Goal: Task Accomplishment & Management: Use online tool/utility

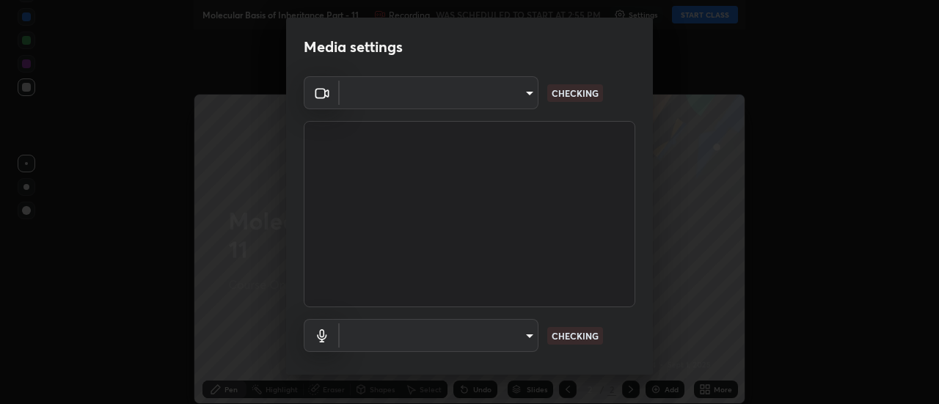
type input "4c72da43d9f8fe59a3f1c51c15ce5ef4700dc23536a29d5760a7834eb8cafeb2"
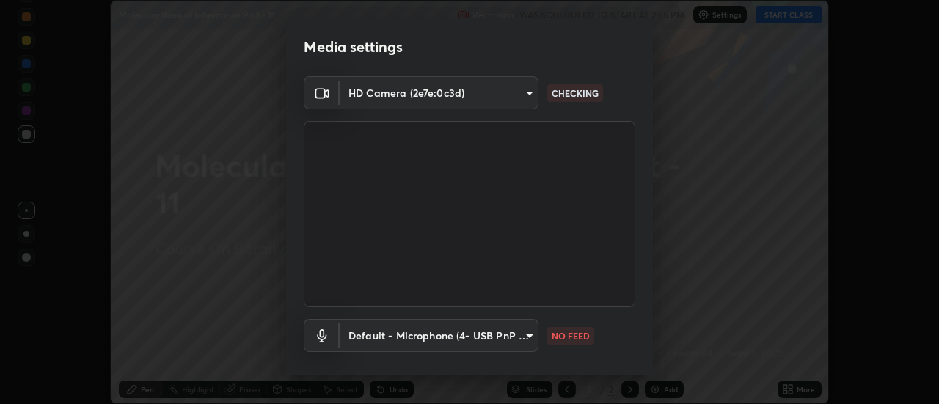
scroll to position [404, 939]
click at [518, 337] on body "Erase all Molecular Basis of Inheritance Part - 11 Recording WAS SCHEDULED TO S…" at bounding box center [469, 202] width 939 height 404
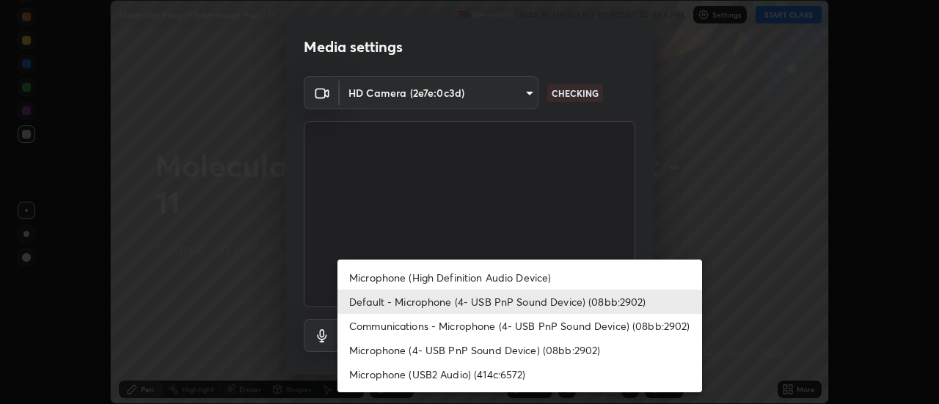
click at [516, 326] on li "Communications - Microphone (4- USB PnP Sound Device) (08bb:2902)" at bounding box center [519, 326] width 365 height 24
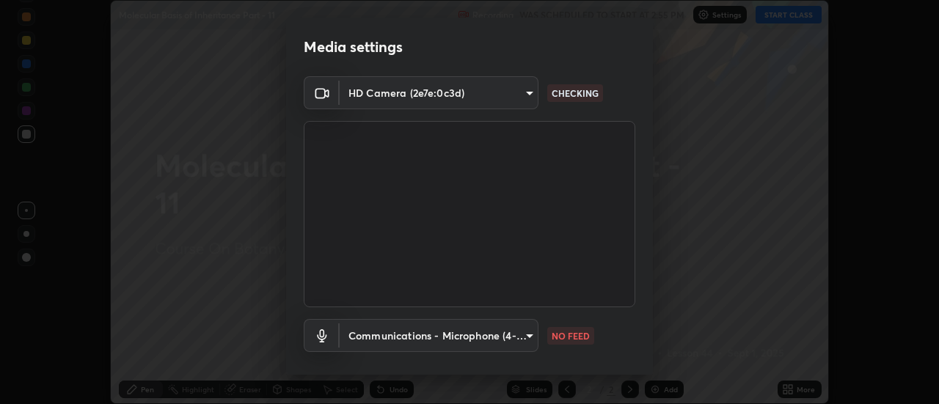
click at [512, 333] on body "Erase all Molecular Basis of Inheritance Part - 11 Recording WAS SCHEDULED TO S…" at bounding box center [469, 202] width 939 height 404
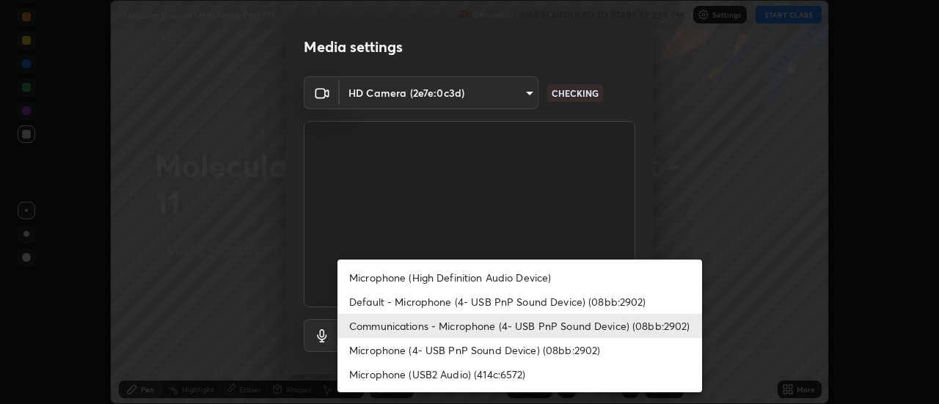
click at [522, 297] on li "Default - Microphone (4- USB PnP Sound Device) (08bb:2902)" at bounding box center [519, 302] width 365 height 24
type input "default"
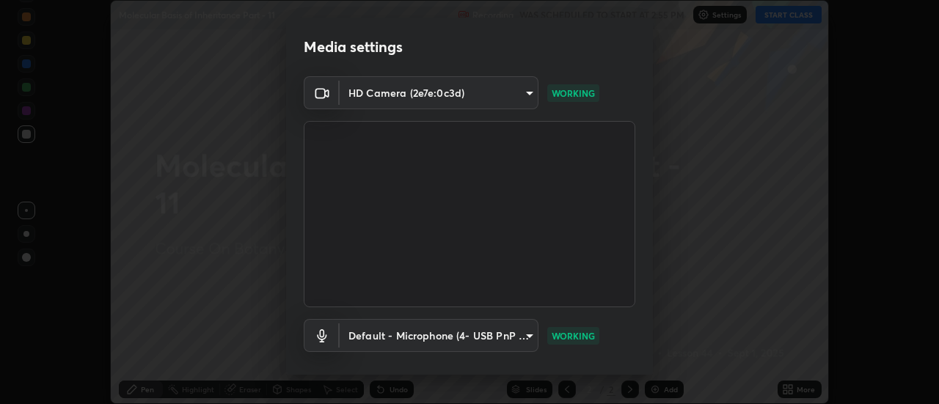
scroll to position [77, 0]
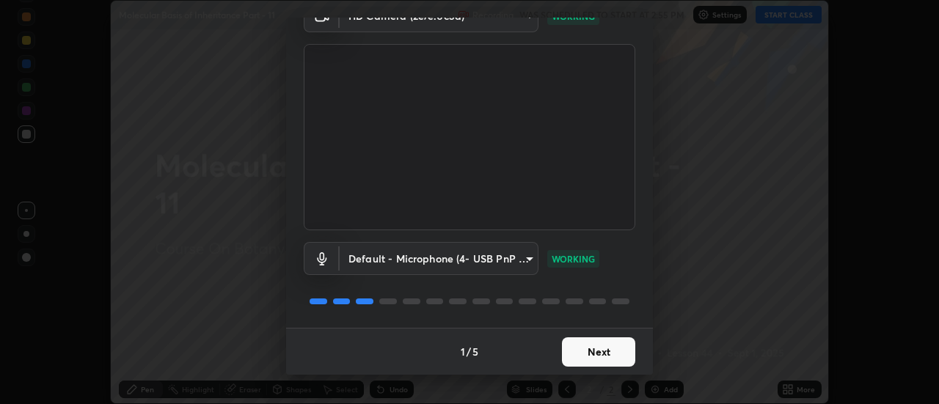
click at [597, 357] on button "Next" at bounding box center [598, 351] width 73 height 29
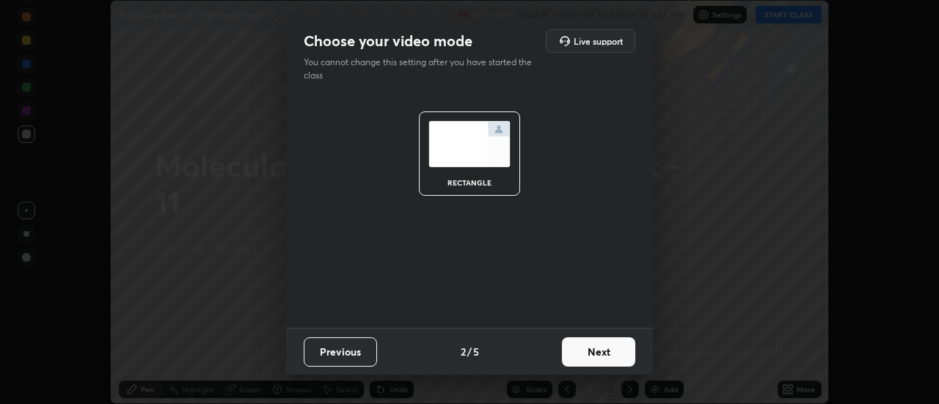
scroll to position [0, 0]
click at [603, 358] on button "Next" at bounding box center [598, 351] width 73 height 29
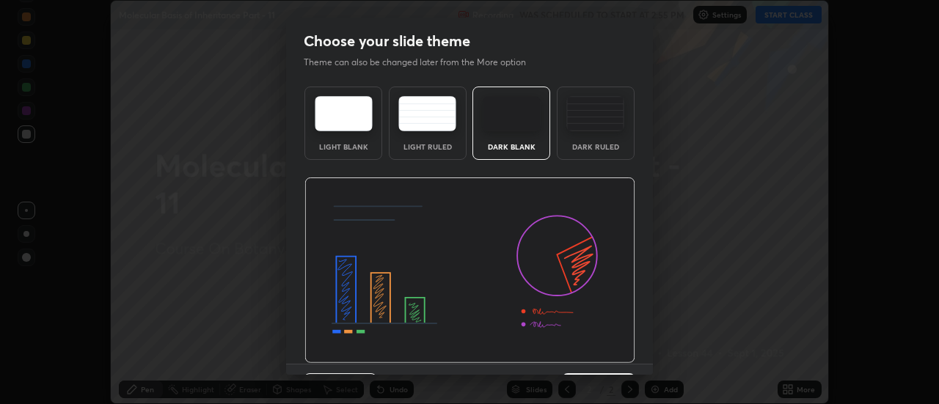
scroll to position [36, 0]
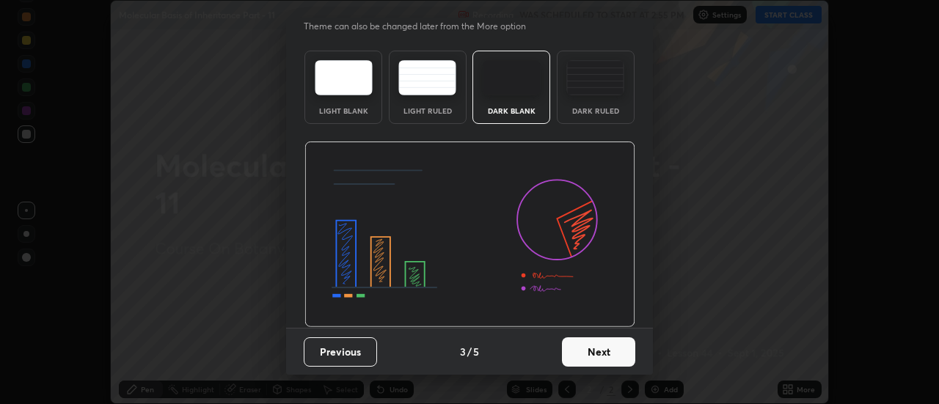
click at [584, 362] on button "Next" at bounding box center [598, 351] width 73 height 29
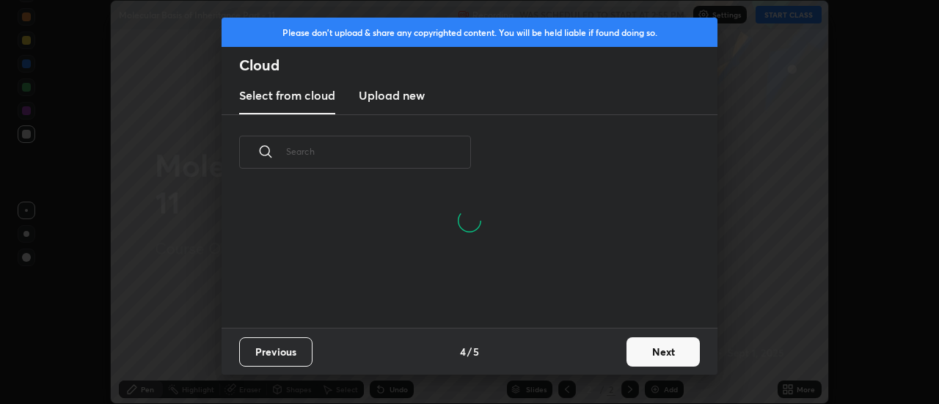
click at [395, 92] on h3 "Upload new" at bounding box center [392, 96] width 66 height 18
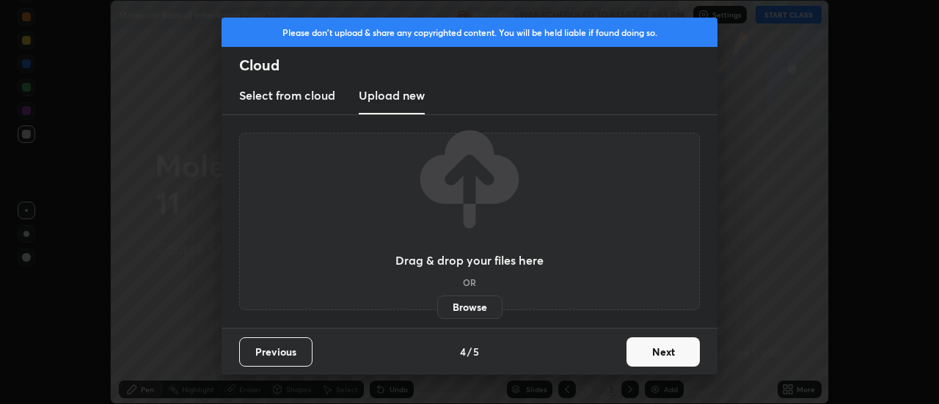
click at [454, 302] on label "Browse" at bounding box center [469, 307] width 65 height 23
click at [437, 302] on input "Browse" at bounding box center [437, 307] width 0 height 23
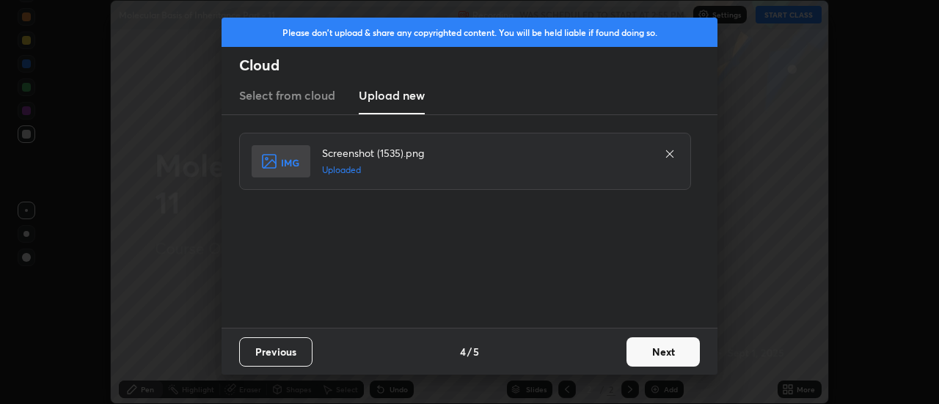
click at [659, 351] on button "Next" at bounding box center [662, 351] width 73 height 29
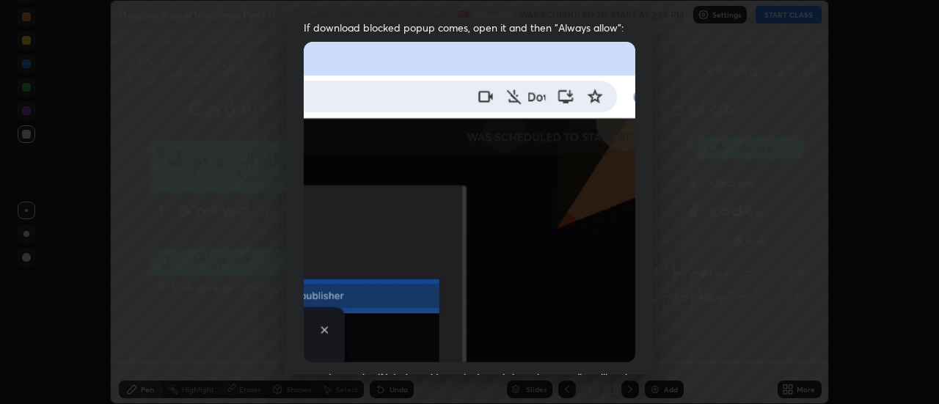
scroll to position [376, 0]
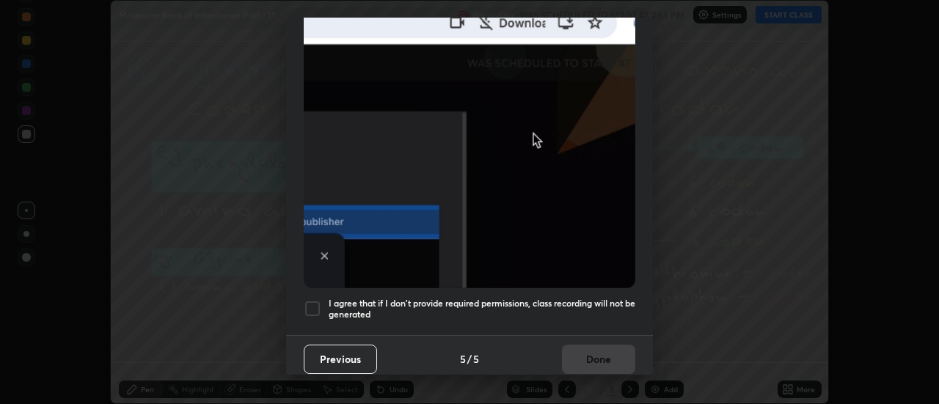
click at [315, 305] on div at bounding box center [313, 309] width 18 height 18
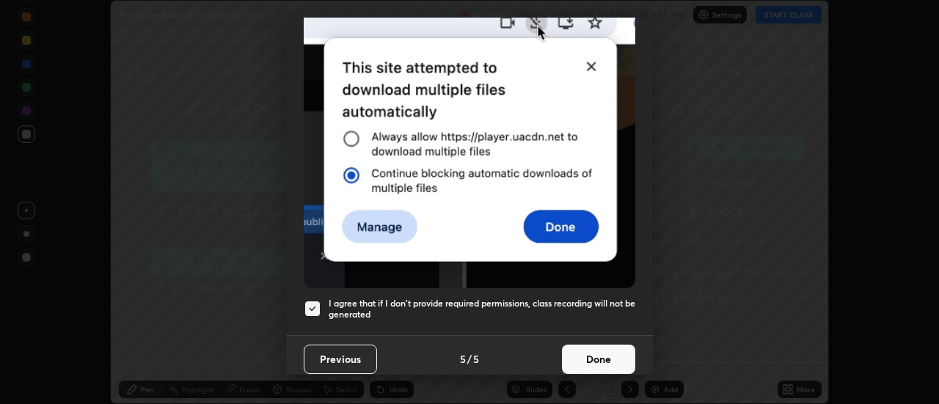
click at [589, 351] on button "Done" at bounding box center [598, 359] width 73 height 29
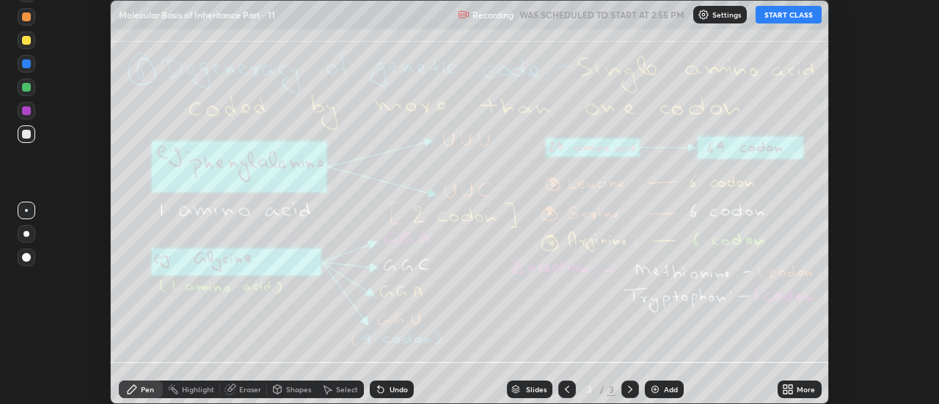
click at [791, 387] on icon at bounding box center [791, 387] width 4 height 4
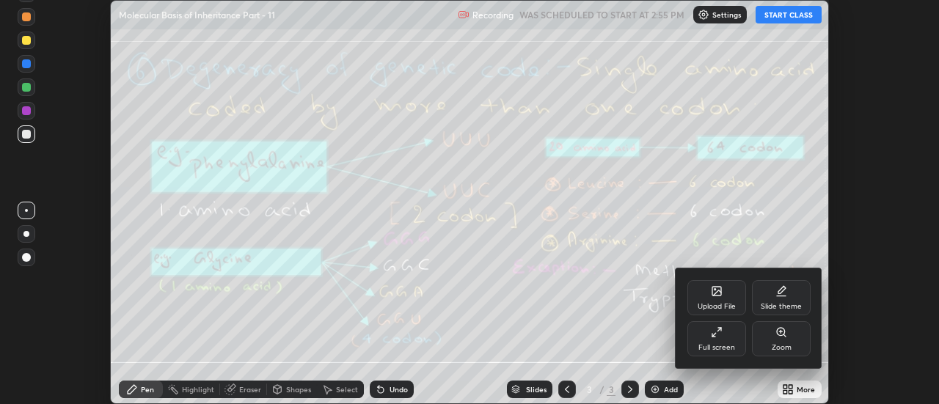
click at [723, 297] on div "Upload File" at bounding box center [716, 297] width 59 height 35
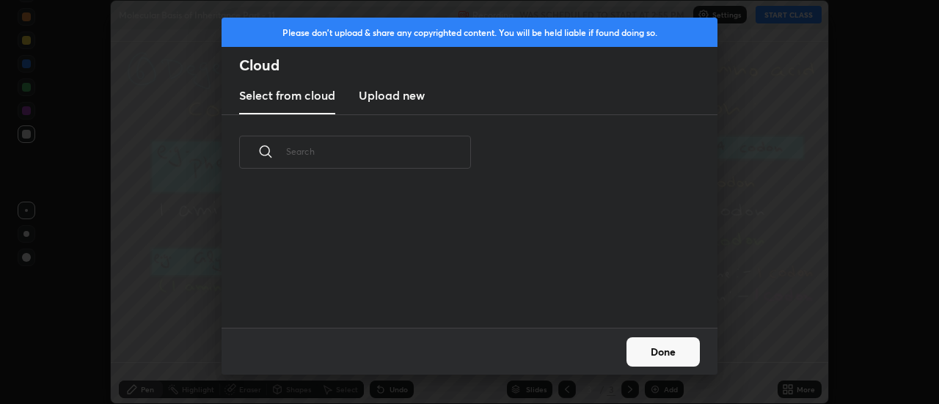
scroll to position [138, 471]
click at [395, 100] on h3 "Upload new" at bounding box center [392, 96] width 66 height 18
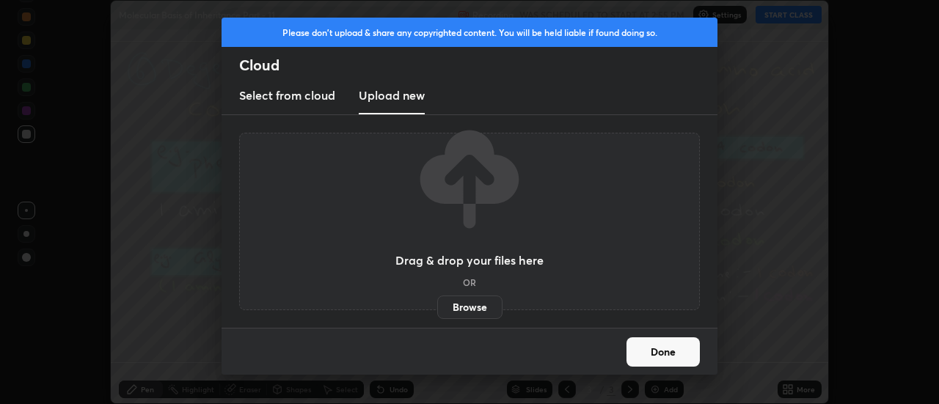
click at [473, 309] on label "Browse" at bounding box center [469, 307] width 65 height 23
click at [437, 309] on input "Browse" at bounding box center [437, 307] width 0 height 23
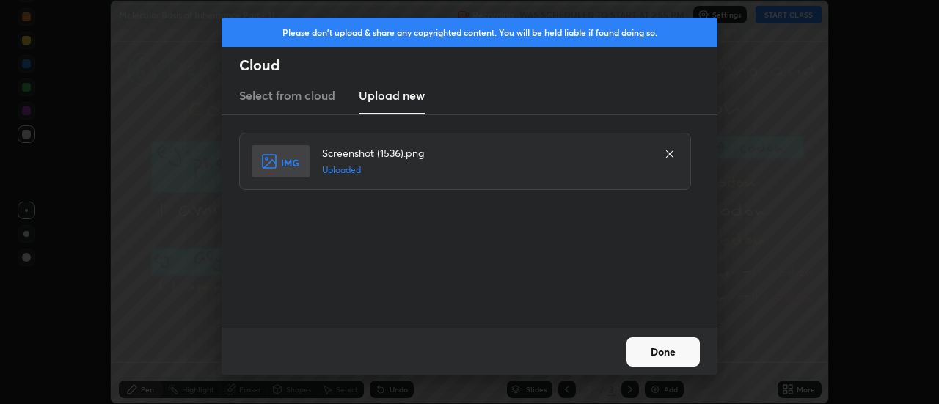
click at [655, 349] on button "Done" at bounding box center [662, 351] width 73 height 29
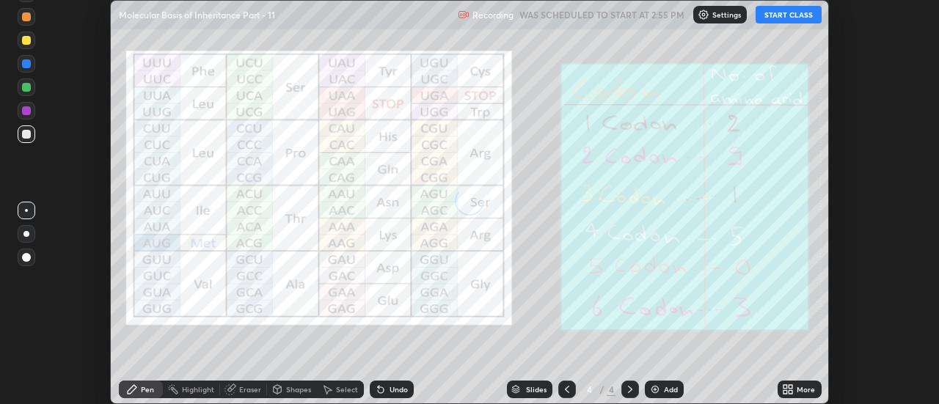
click at [794, 389] on icon at bounding box center [788, 390] width 12 height 12
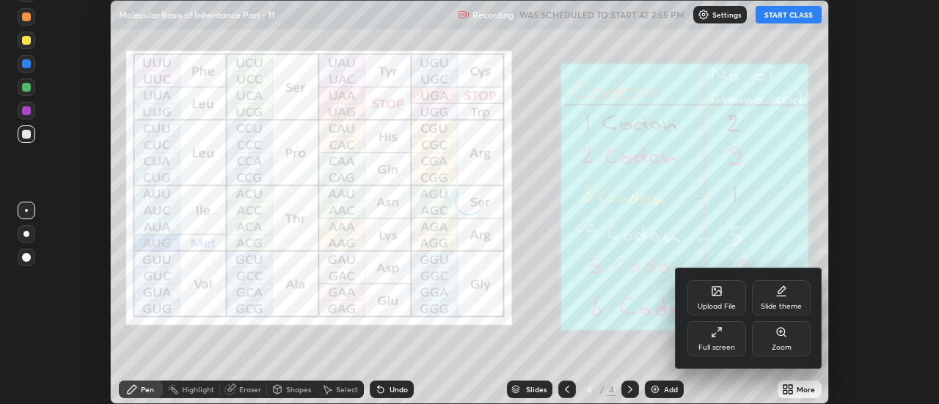
click at [723, 303] on div "Upload File" at bounding box center [717, 306] width 38 height 7
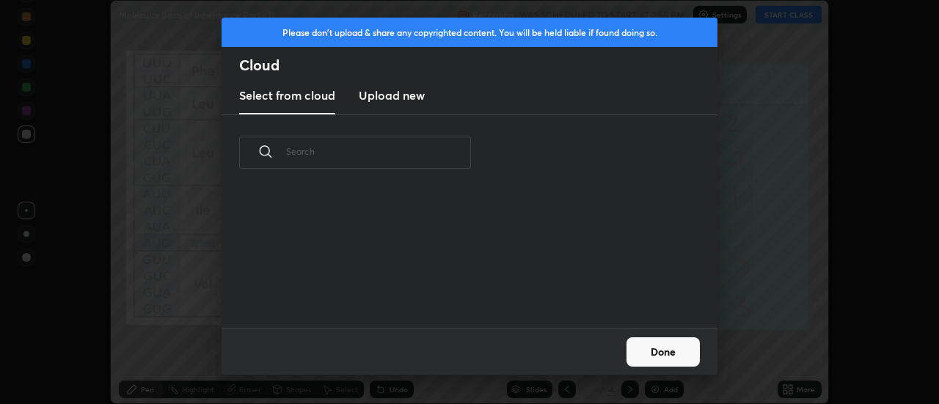
click at [391, 101] on h3 "Upload new" at bounding box center [392, 96] width 66 height 18
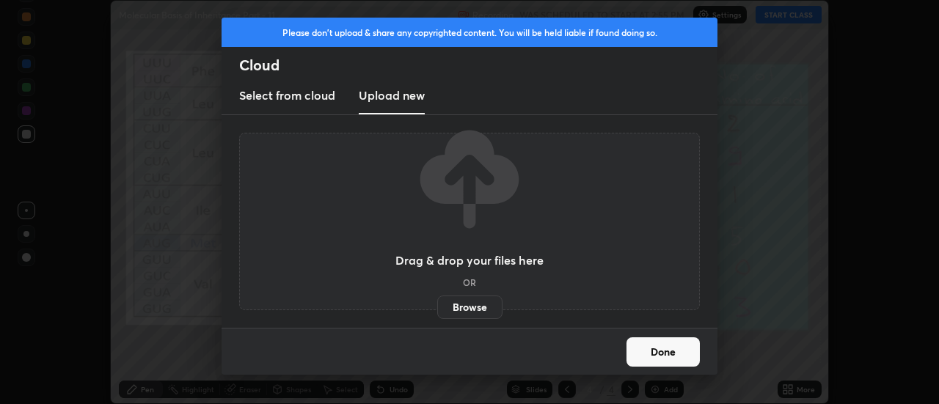
click at [464, 309] on label "Browse" at bounding box center [469, 307] width 65 height 23
click at [437, 309] on input "Browse" at bounding box center [437, 307] width 0 height 23
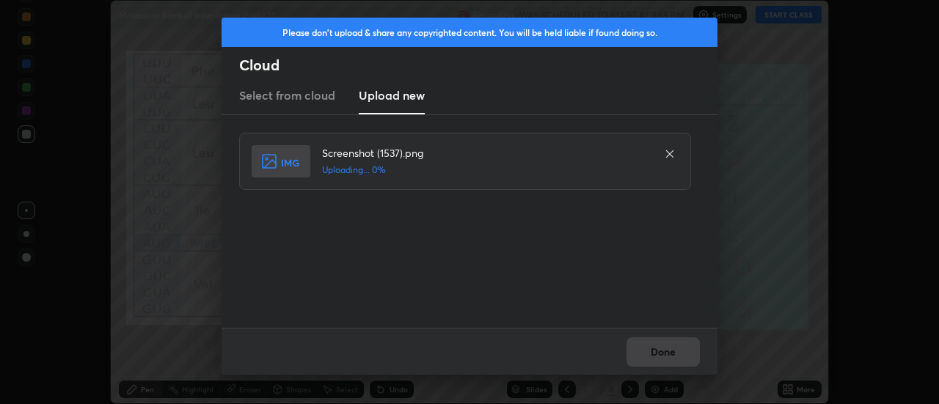
click at [659, 349] on div "Done" at bounding box center [470, 351] width 496 height 47
click at [659, 352] on div "Done" at bounding box center [470, 351] width 496 height 47
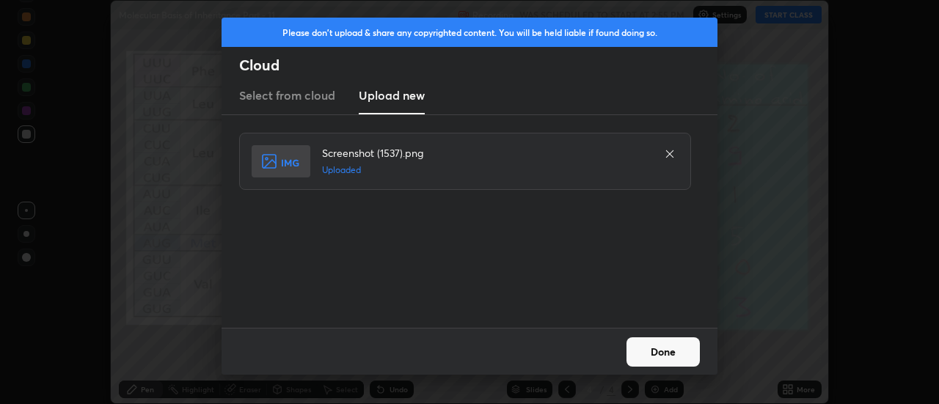
click at [659, 352] on button "Done" at bounding box center [662, 351] width 73 height 29
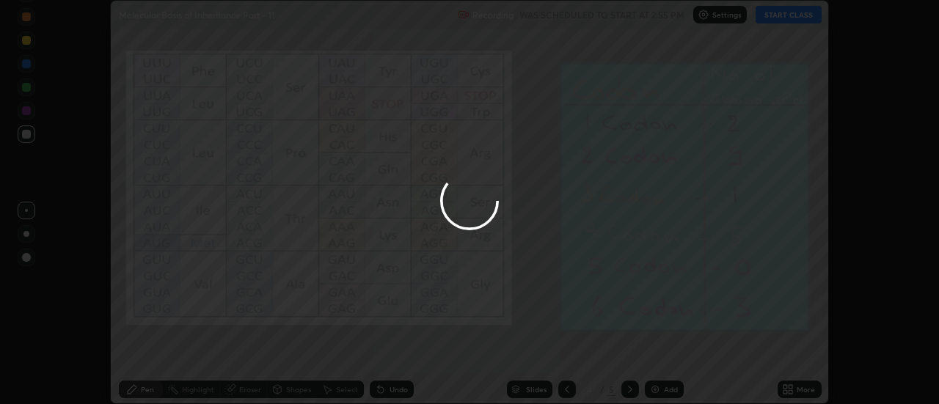
click at [659, 352] on div at bounding box center [469, 202] width 939 height 404
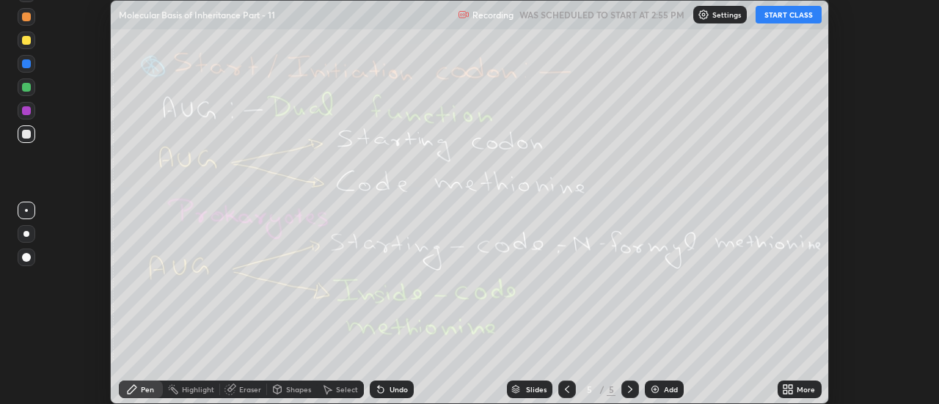
click at [805, 389] on div "More" at bounding box center [806, 389] width 18 height 7
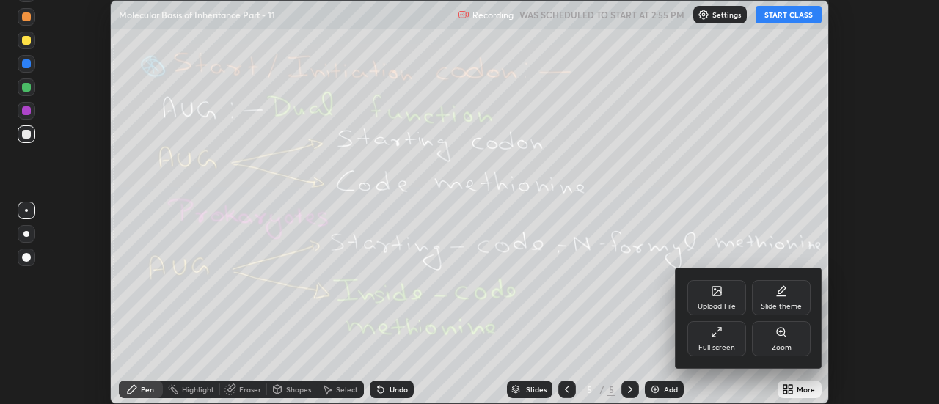
click at [723, 299] on div "Upload File" at bounding box center [716, 297] width 59 height 35
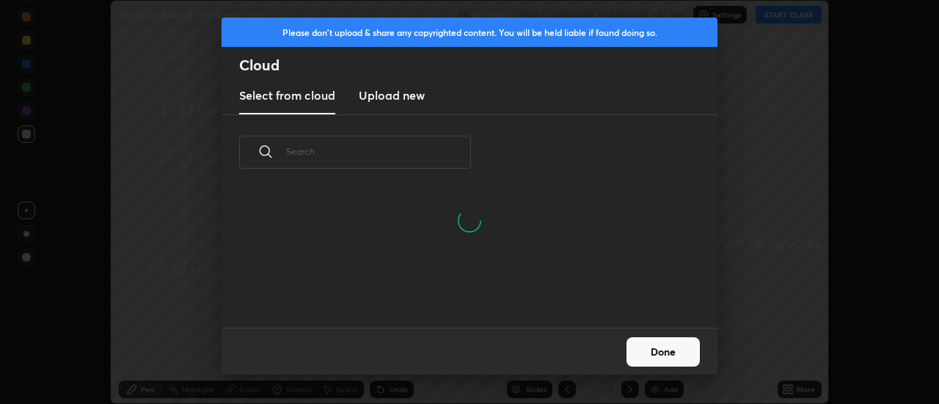
scroll to position [67, 471]
click at [391, 97] on h3 "Upload new" at bounding box center [392, 96] width 66 height 18
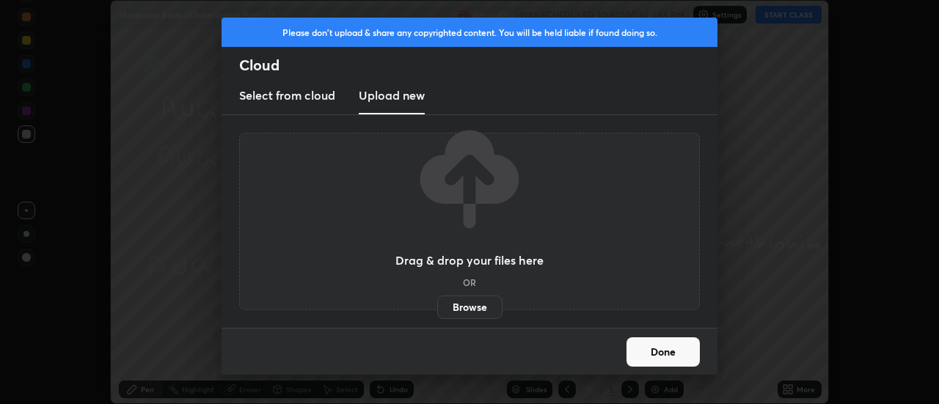
click at [467, 311] on label "Browse" at bounding box center [469, 307] width 65 height 23
click at [437, 311] on input "Browse" at bounding box center [437, 307] width 0 height 23
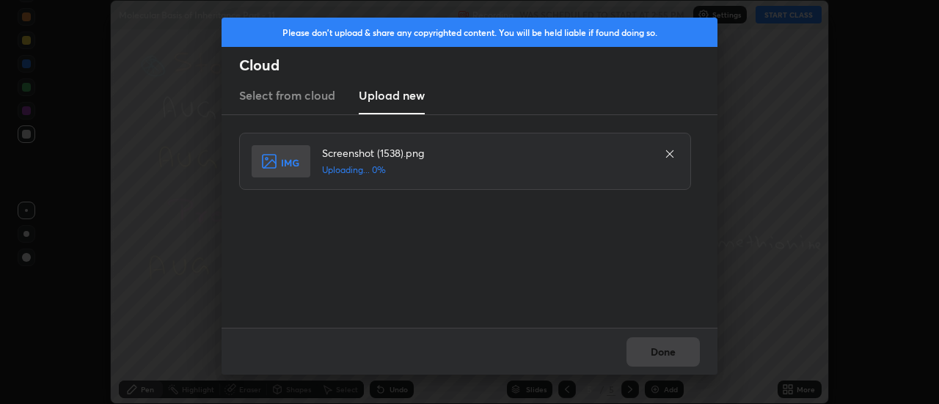
click at [663, 352] on div "Done" at bounding box center [470, 351] width 496 height 47
click at [666, 352] on div "Done" at bounding box center [470, 351] width 496 height 47
click at [662, 354] on div "Done" at bounding box center [470, 351] width 496 height 47
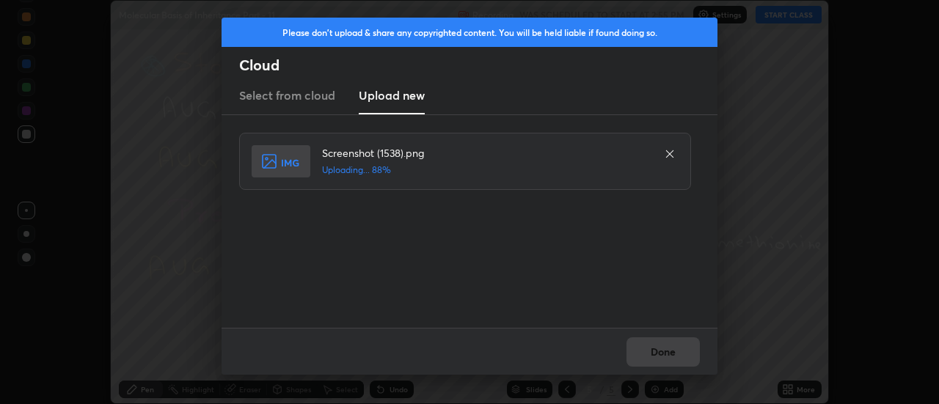
click at [655, 352] on div "Done" at bounding box center [470, 351] width 496 height 47
click at [656, 351] on button "Done" at bounding box center [662, 351] width 73 height 29
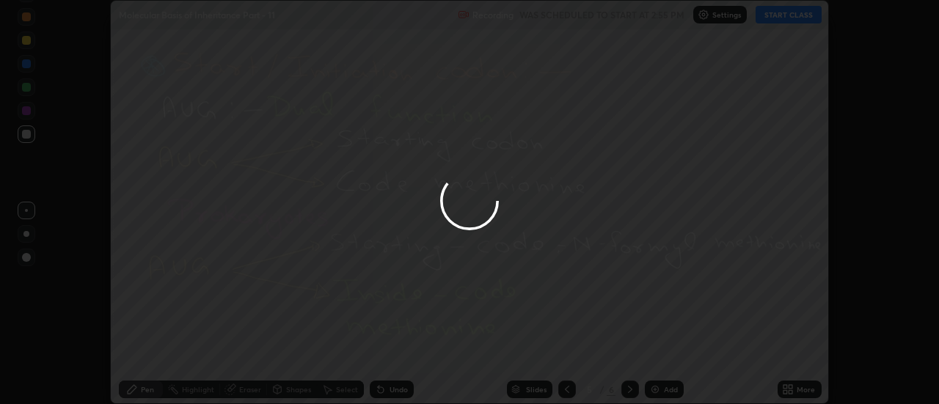
click at [654, 354] on button "Done" at bounding box center [662, 351] width 73 height 29
click at [654, 354] on div at bounding box center [469, 202] width 939 height 404
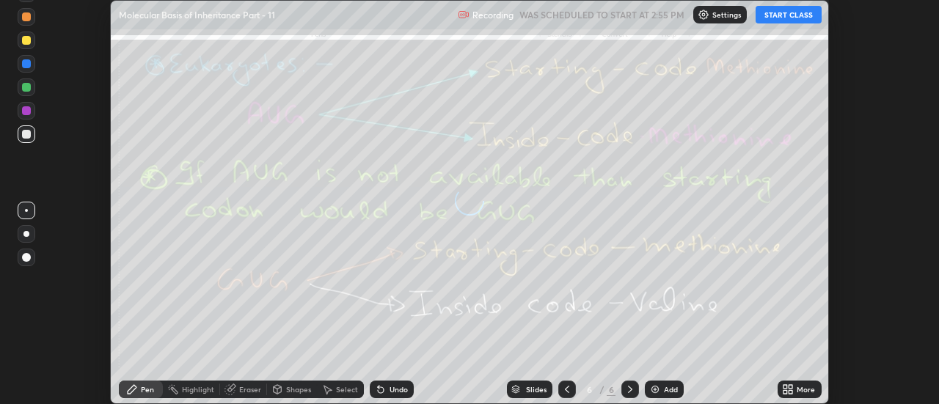
click at [791, 387] on icon at bounding box center [791, 387] width 4 height 4
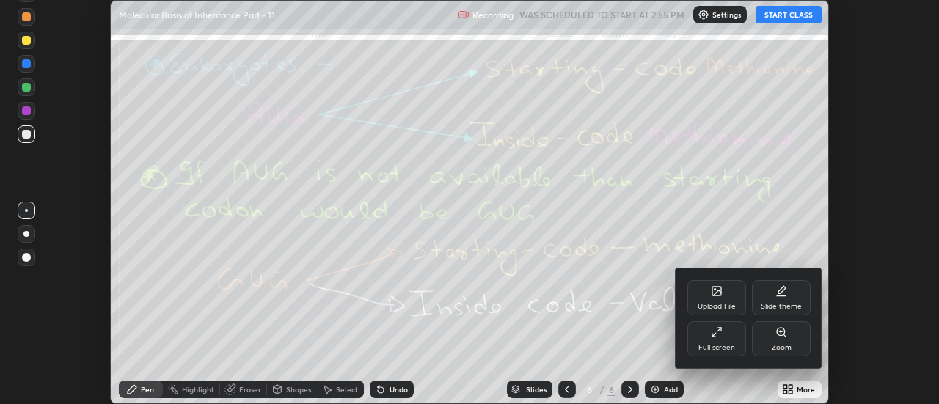
click at [725, 300] on div "Upload File" at bounding box center [716, 297] width 59 height 35
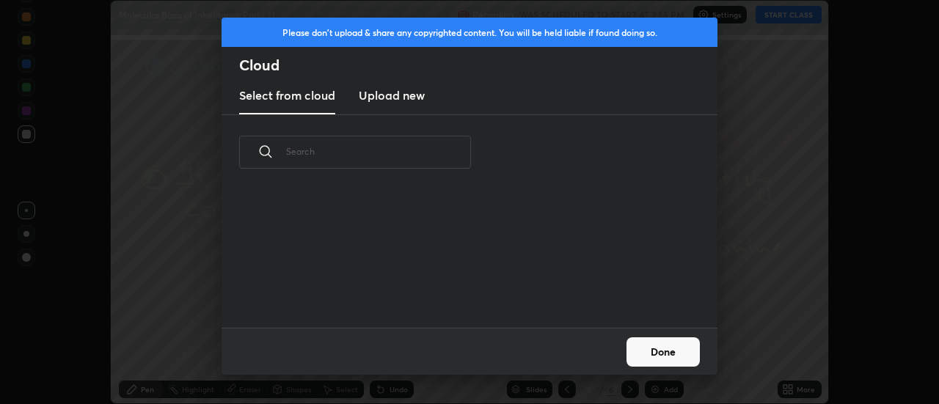
scroll to position [138, 471]
click at [398, 99] on h3 "Upload new" at bounding box center [392, 96] width 66 height 18
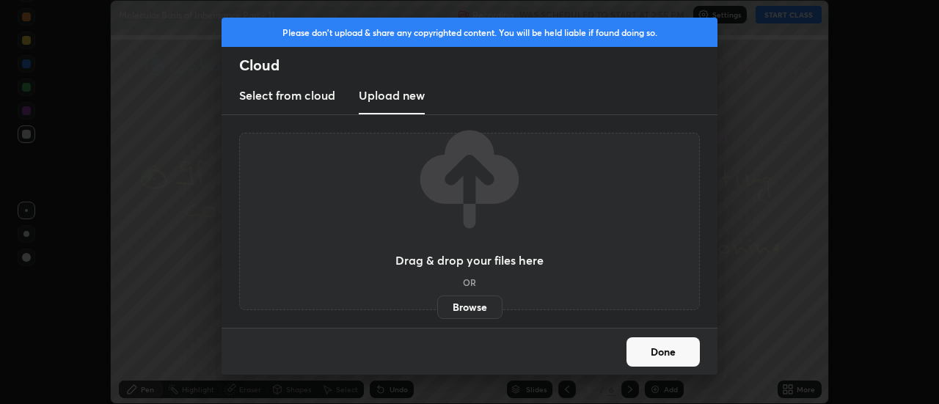
click at [464, 302] on label "Browse" at bounding box center [469, 307] width 65 height 23
click at [437, 302] on input "Browse" at bounding box center [437, 307] width 0 height 23
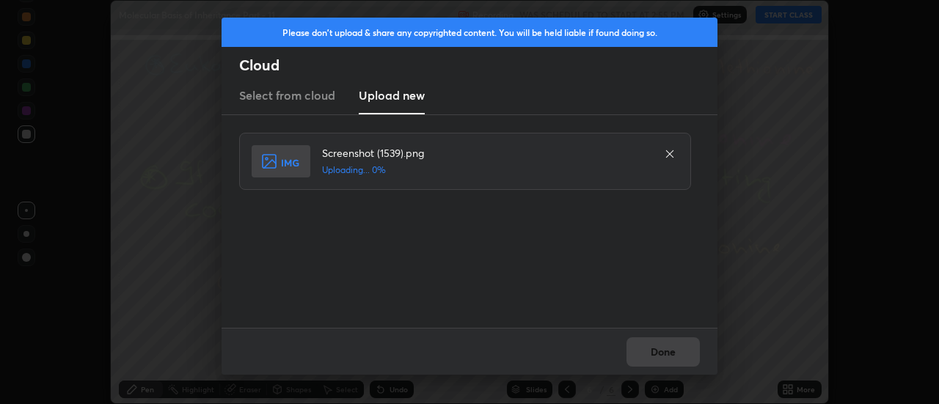
click at [671, 348] on div "Done" at bounding box center [470, 351] width 496 height 47
click at [666, 349] on div "Done" at bounding box center [470, 351] width 496 height 47
click at [664, 354] on div "Done" at bounding box center [470, 351] width 496 height 47
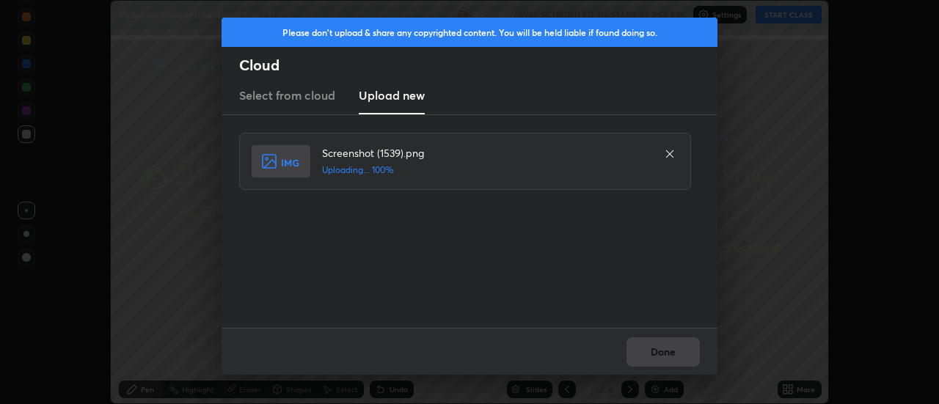
click at [660, 353] on div "Done" at bounding box center [470, 351] width 496 height 47
click at [664, 351] on button "Done" at bounding box center [662, 351] width 73 height 29
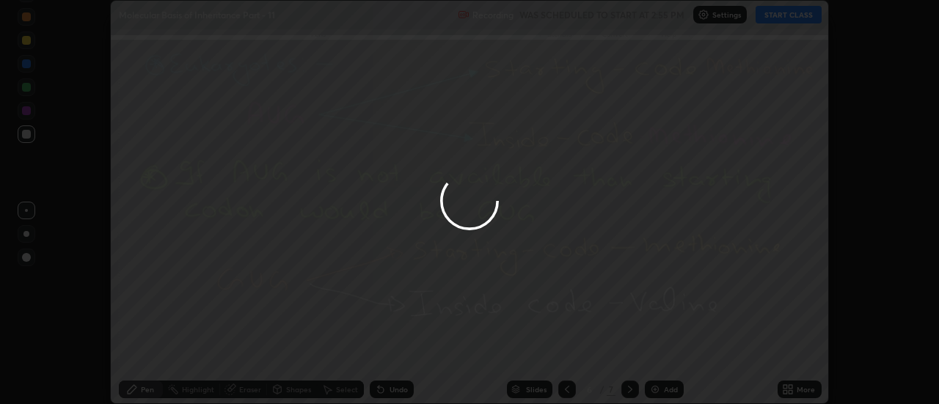
click at [660, 353] on button "Done" at bounding box center [662, 351] width 73 height 29
click at [792, 385] on icon at bounding box center [791, 387] width 4 height 4
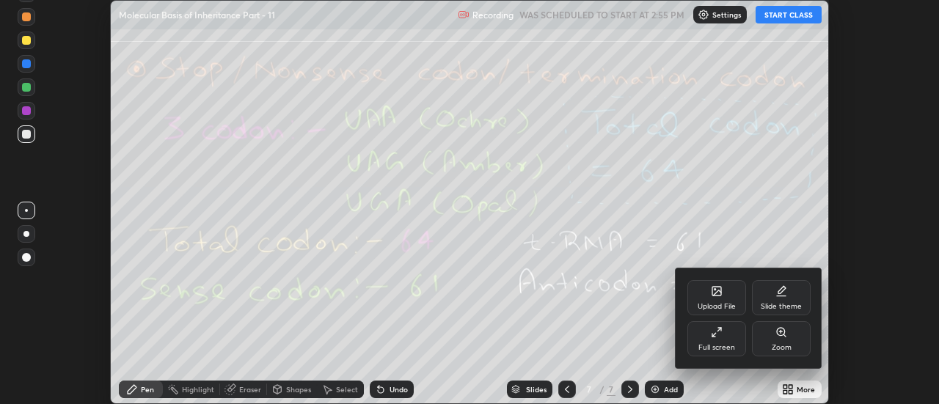
click at [725, 294] on div "Upload File" at bounding box center [716, 297] width 59 height 35
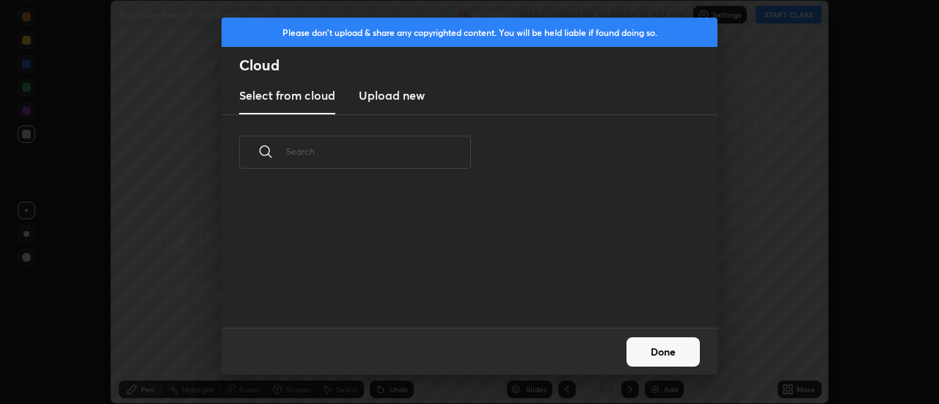
click at [387, 97] on h3 "Upload new" at bounding box center [392, 96] width 66 height 18
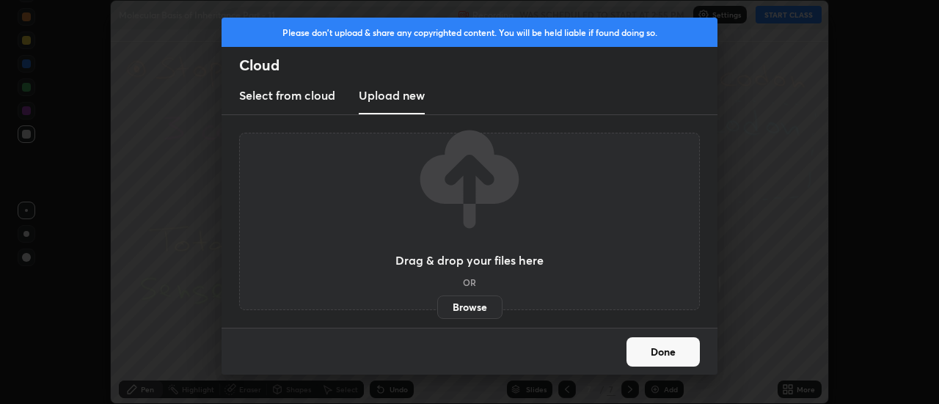
click at [458, 312] on label "Browse" at bounding box center [469, 307] width 65 height 23
click at [437, 312] on input "Browse" at bounding box center [437, 307] width 0 height 23
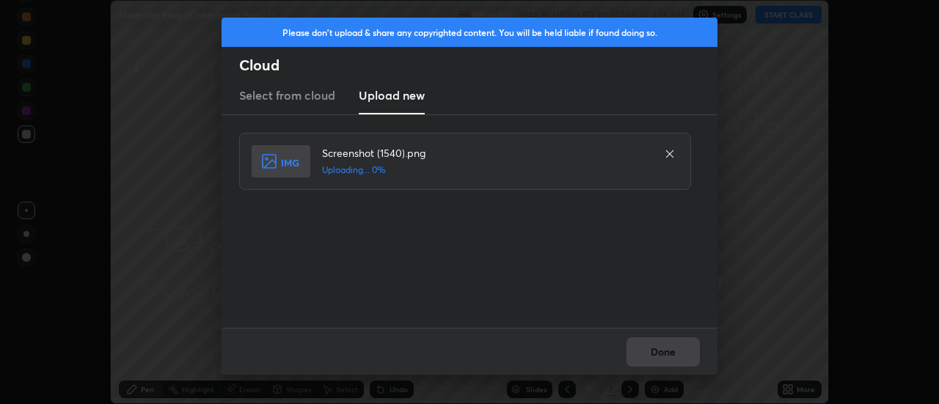
click at [681, 353] on div "Done" at bounding box center [470, 351] width 496 height 47
click at [674, 356] on div "Done" at bounding box center [470, 351] width 496 height 47
click at [667, 356] on button "Done" at bounding box center [662, 351] width 73 height 29
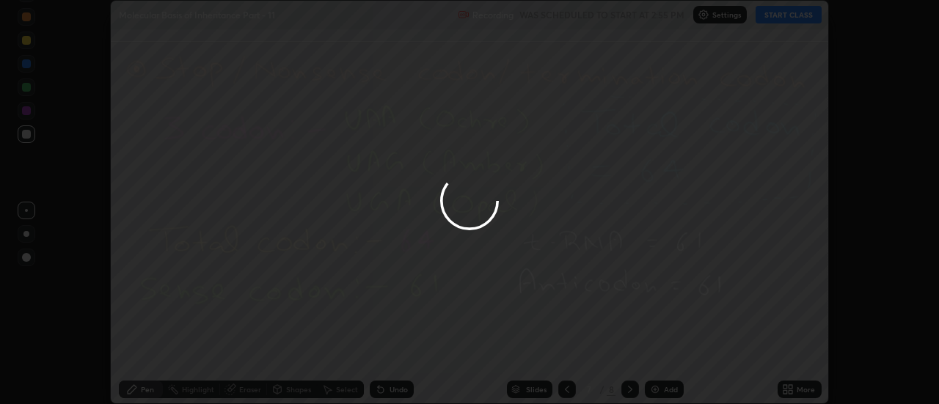
click at [667, 356] on button "Done" at bounding box center [662, 351] width 73 height 29
click at [662, 354] on div at bounding box center [469, 202] width 939 height 404
click at [657, 354] on div at bounding box center [469, 202] width 939 height 404
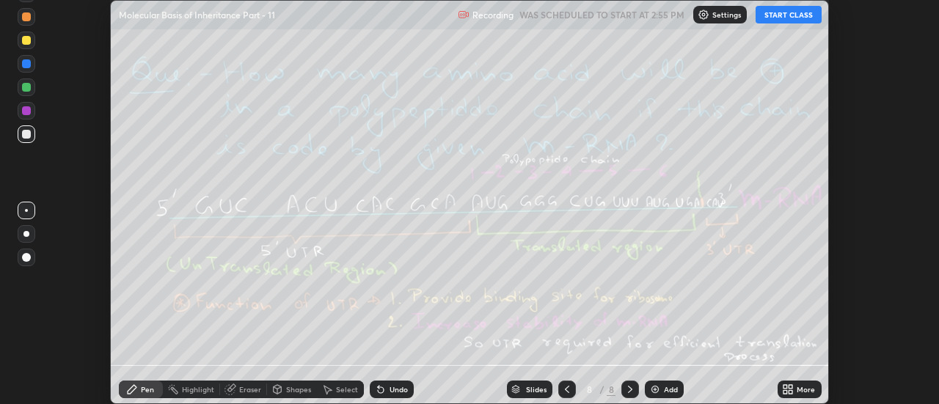
click at [797, 391] on div "More" at bounding box center [800, 390] width 44 height 18
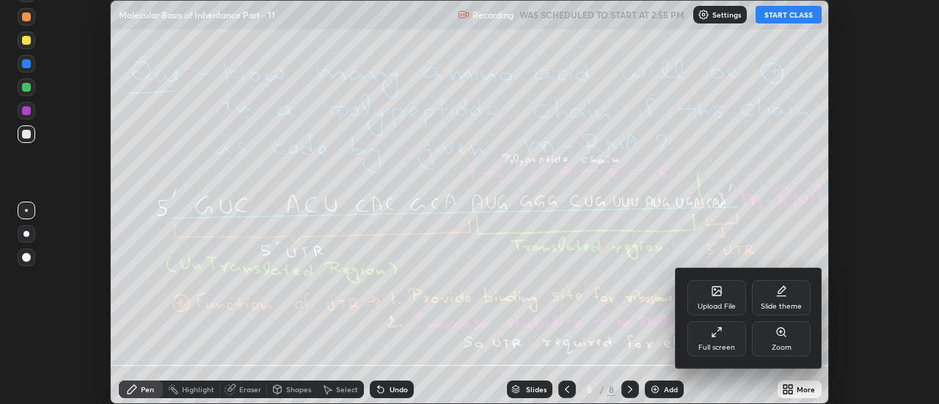
click at [726, 299] on div "Upload File" at bounding box center [716, 297] width 59 height 35
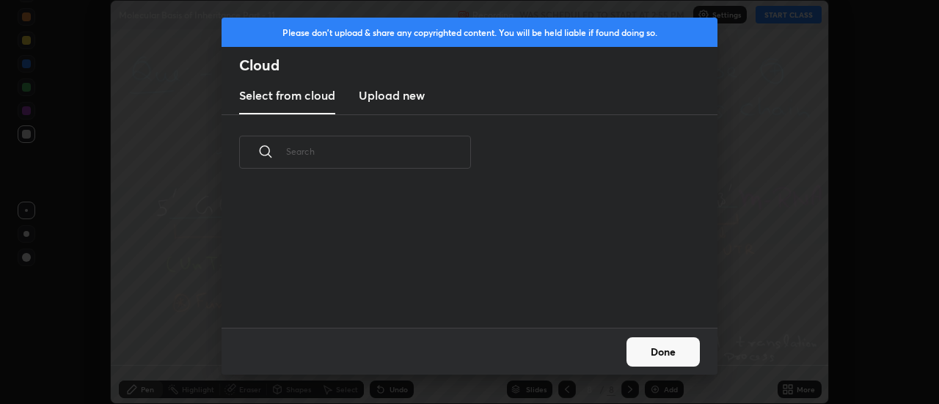
scroll to position [5, 8]
click at [387, 98] on h3 "Upload new" at bounding box center [392, 96] width 66 height 18
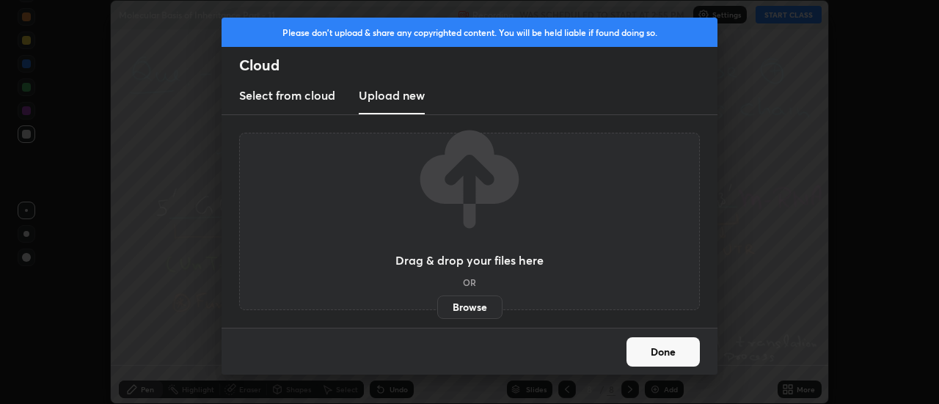
click at [461, 309] on label "Browse" at bounding box center [469, 307] width 65 height 23
click at [437, 309] on input "Browse" at bounding box center [437, 307] width 0 height 23
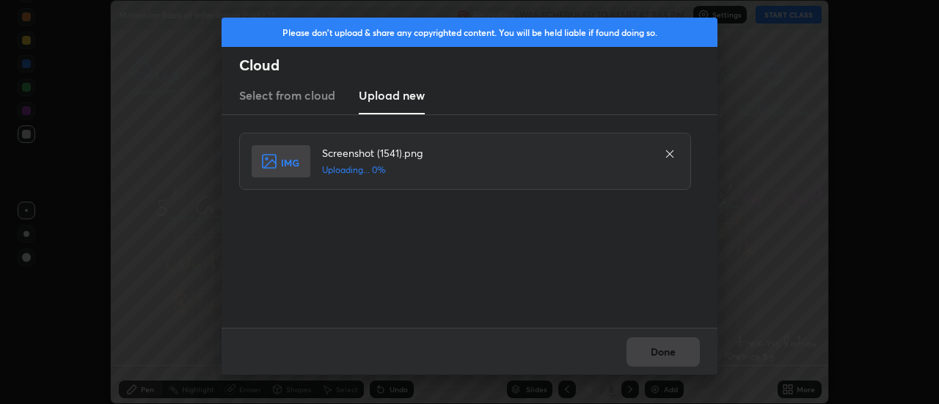
click at [663, 352] on div "Done" at bounding box center [470, 351] width 496 height 47
click at [667, 354] on button "Done" at bounding box center [662, 351] width 73 height 29
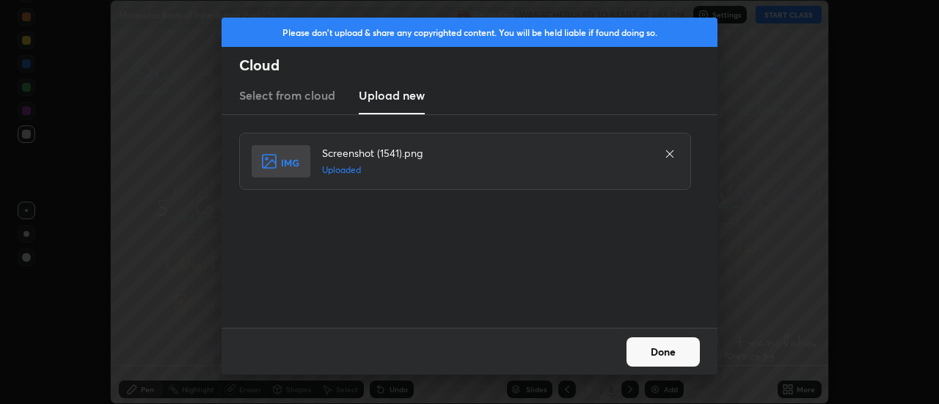
click at [667, 354] on button "Done" at bounding box center [662, 351] width 73 height 29
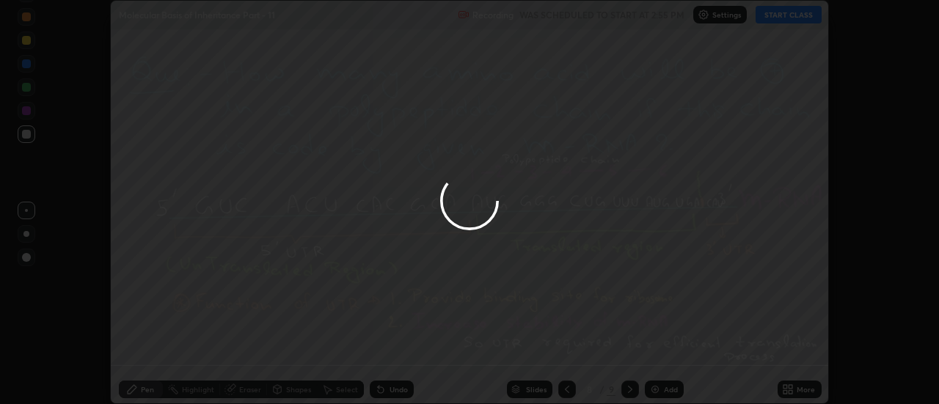
click at [664, 354] on div at bounding box center [469, 202] width 939 height 404
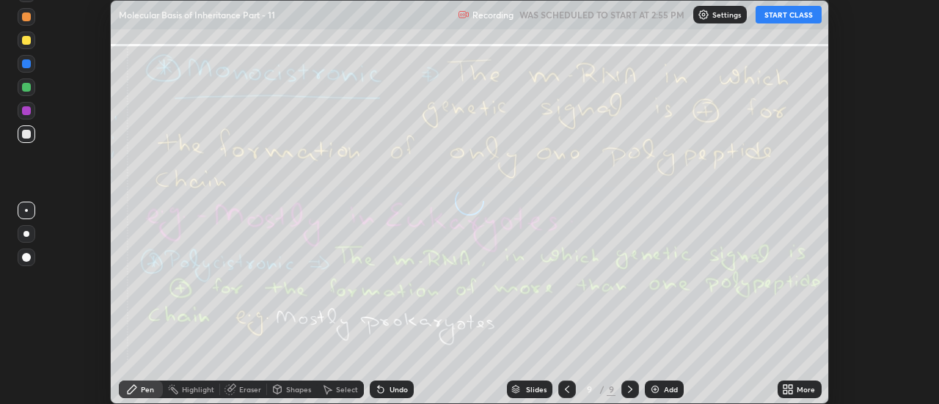
click at [796, 391] on div "More" at bounding box center [800, 390] width 44 height 18
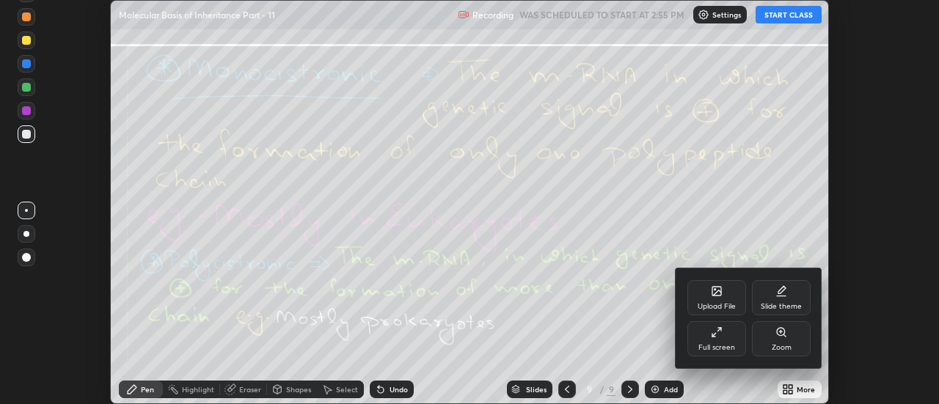
click at [728, 303] on div "Upload File" at bounding box center [717, 306] width 38 height 7
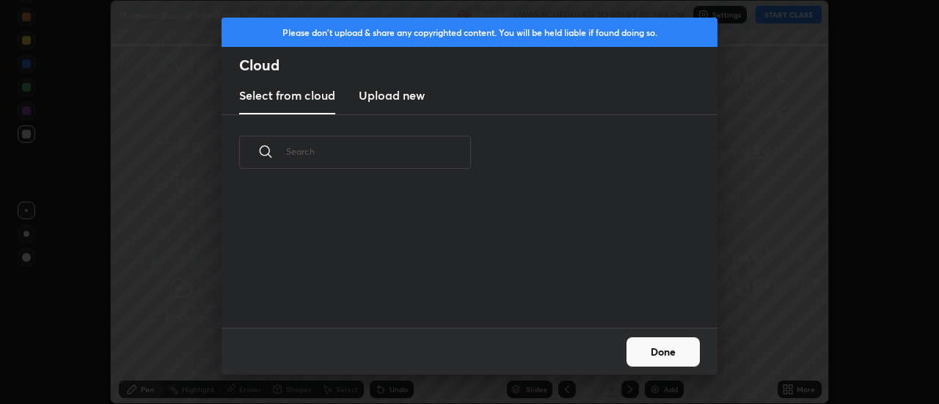
scroll to position [138, 471]
click at [391, 99] on h3 "Upload new" at bounding box center [392, 96] width 66 height 18
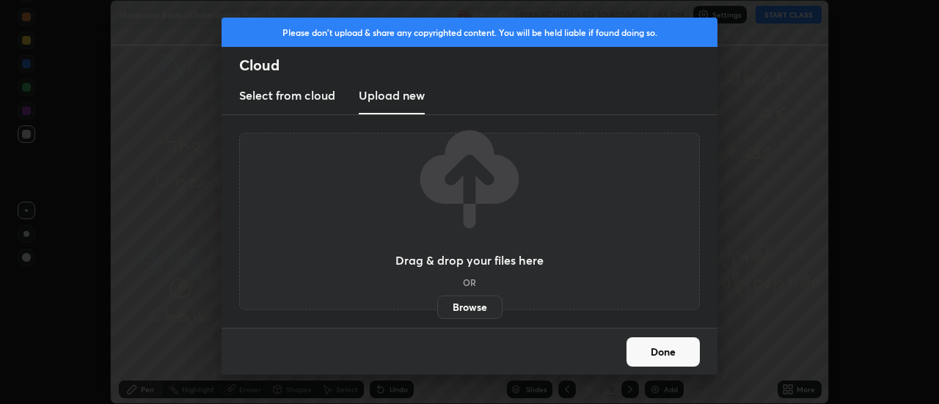
click at [475, 307] on label "Browse" at bounding box center [469, 307] width 65 height 23
click at [437, 307] on input "Browse" at bounding box center [437, 307] width 0 height 23
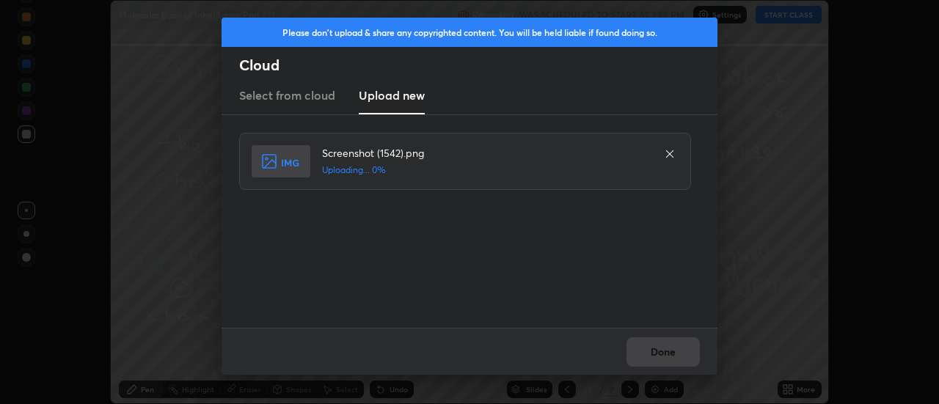
click at [667, 348] on div "Done" at bounding box center [470, 351] width 496 height 47
click at [665, 351] on div "Done" at bounding box center [470, 351] width 496 height 47
click at [665, 351] on button "Done" at bounding box center [662, 351] width 73 height 29
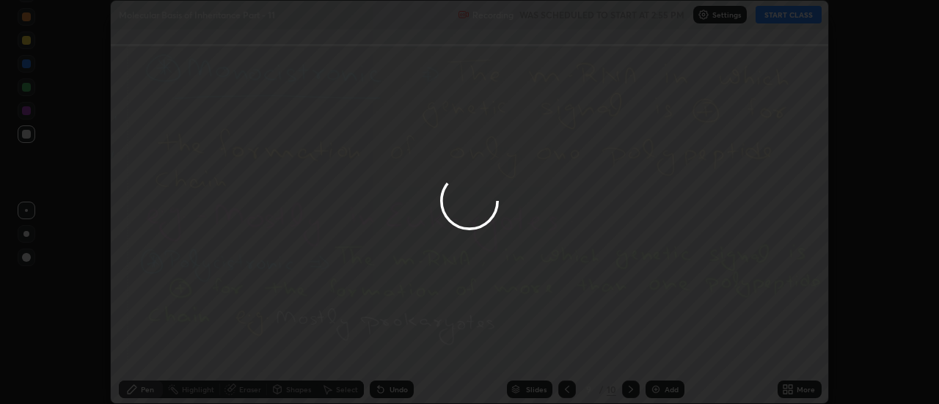
click at [662, 351] on button "Done" at bounding box center [662, 351] width 73 height 29
click at [662, 351] on div at bounding box center [469, 202] width 939 height 404
click at [663, 351] on div at bounding box center [469, 202] width 939 height 404
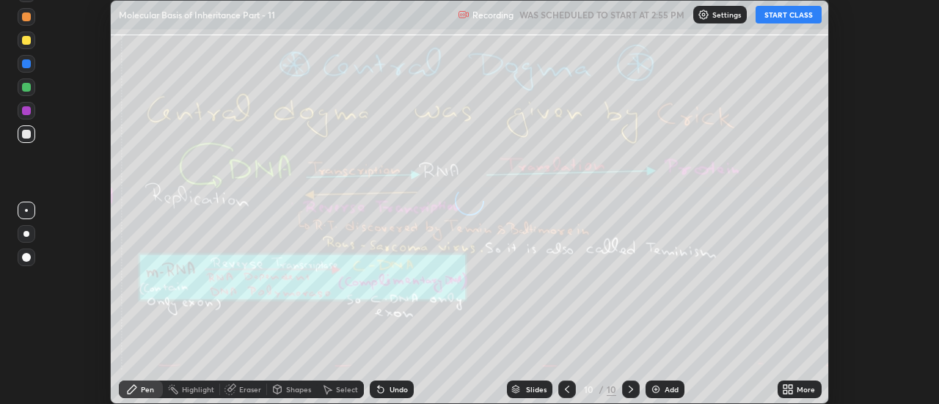
click at [796, 389] on div "More" at bounding box center [800, 390] width 44 height 18
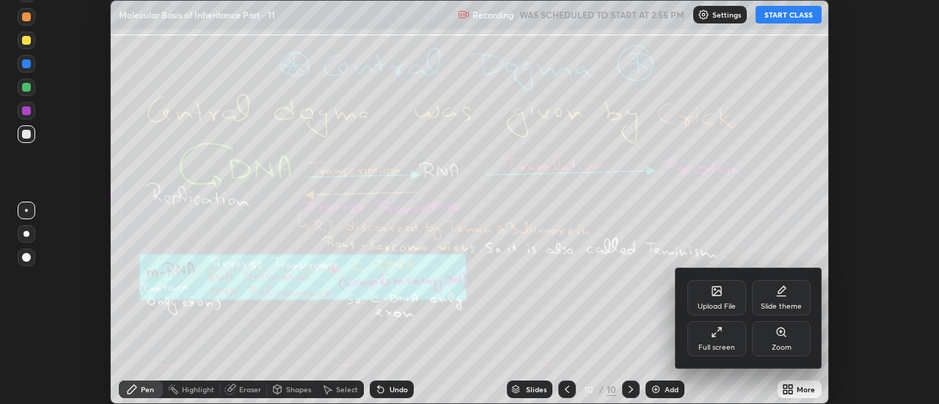
click at [726, 304] on div "Upload File" at bounding box center [717, 306] width 38 height 7
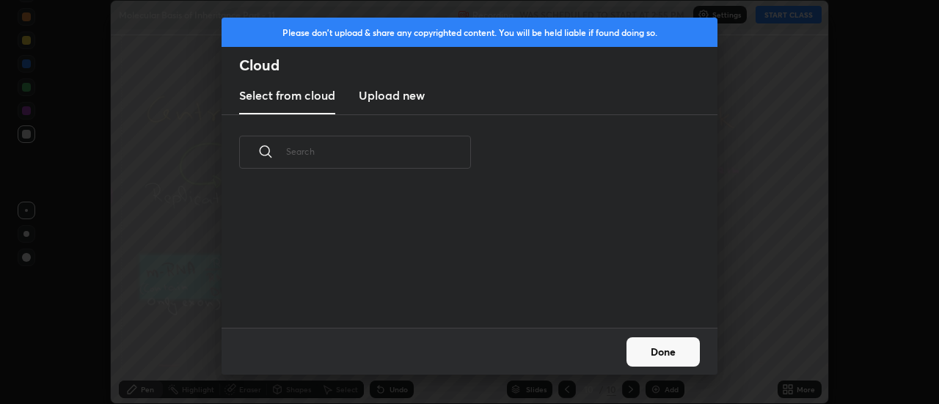
click at [388, 102] on h3 "Upload new" at bounding box center [392, 96] width 66 height 18
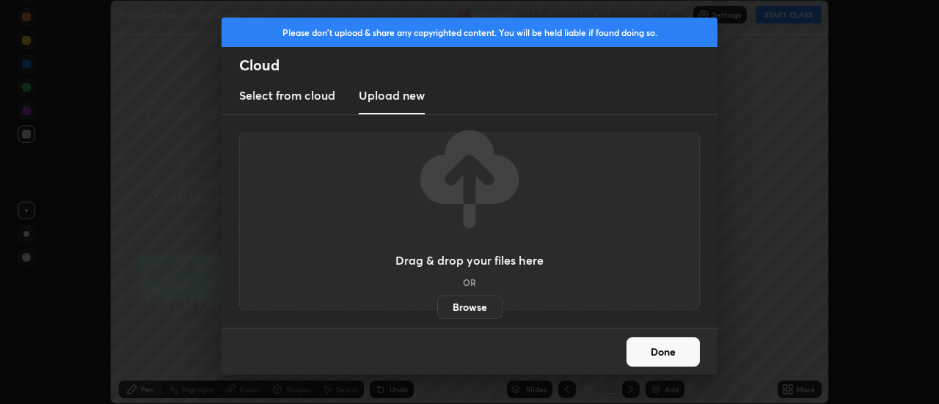
click at [469, 311] on label "Browse" at bounding box center [469, 307] width 65 height 23
click at [437, 311] on input "Browse" at bounding box center [437, 307] width 0 height 23
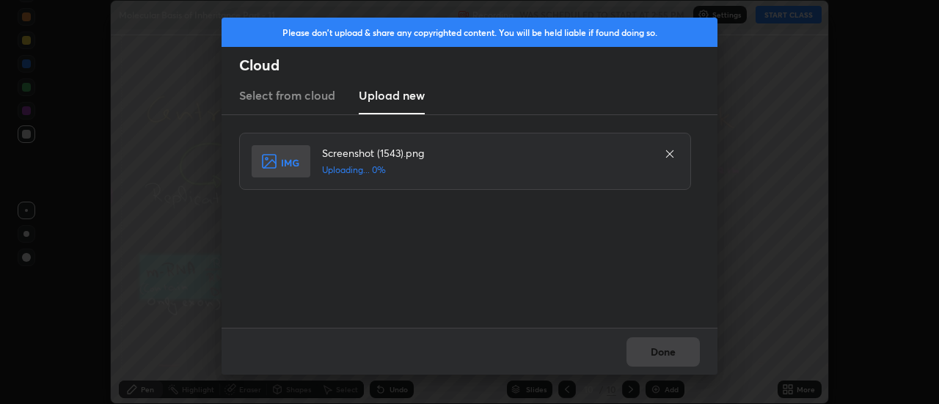
click at [662, 345] on div "Done" at bounding box center [470, 351] width 496 height 47
click at [661, 348] on div "Done" at bounding box center [470, 351] width 496 height 47
click at [661, 348] on button "Done" at bounding box center [662, 351] width 73 height 29
click at [666, 351] on button "Done" at bounding box center [662, 351] width 73 height 29
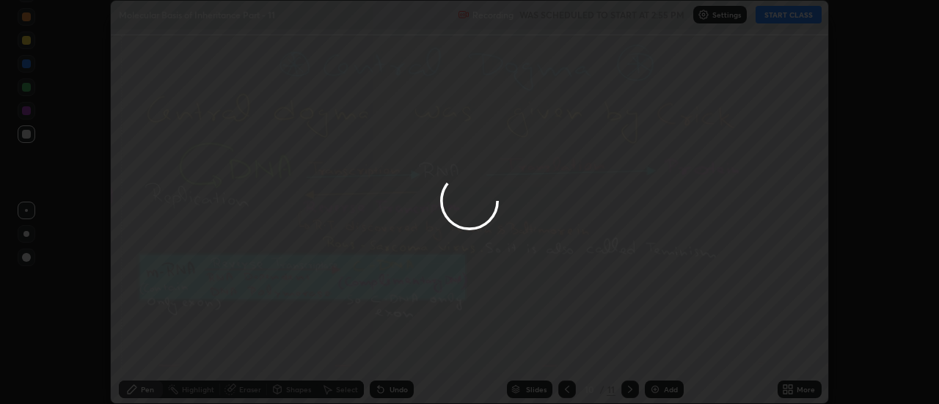
click at [666, 351] on div at bounding box center [469, 202] width 939 height 404
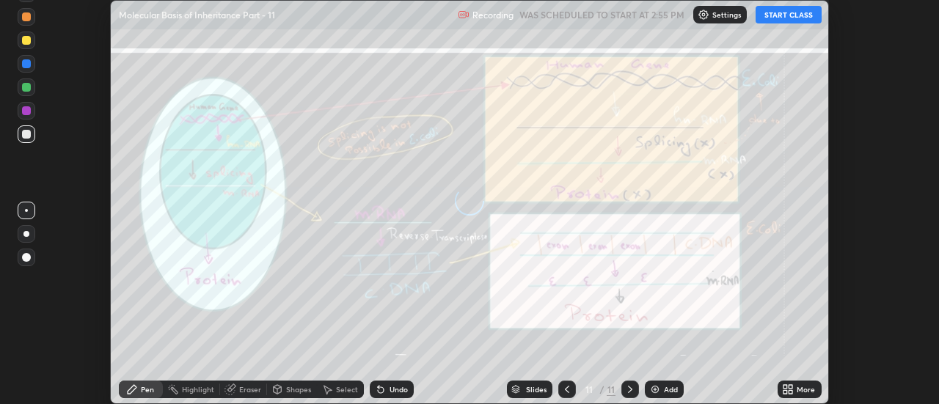
click at [797, 387] on div "More" at bounding box center [806, 389] width 18 height 7
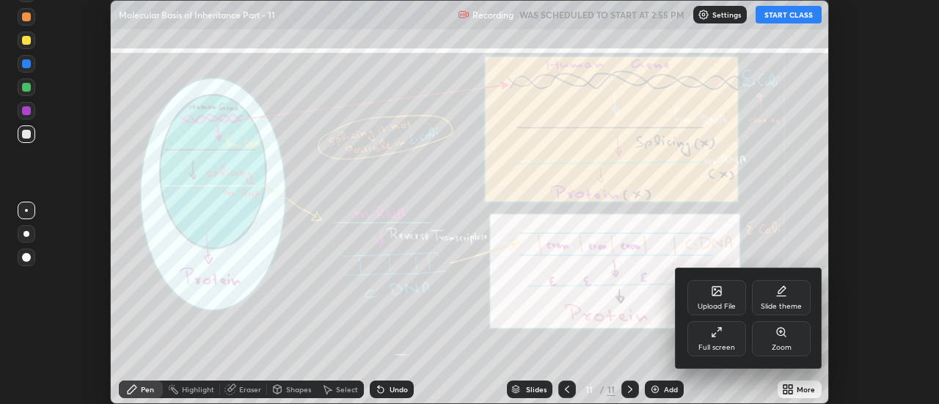
click at [724, 283] on div "Upload File" at bounding box center [716, 297] width 59 height 35
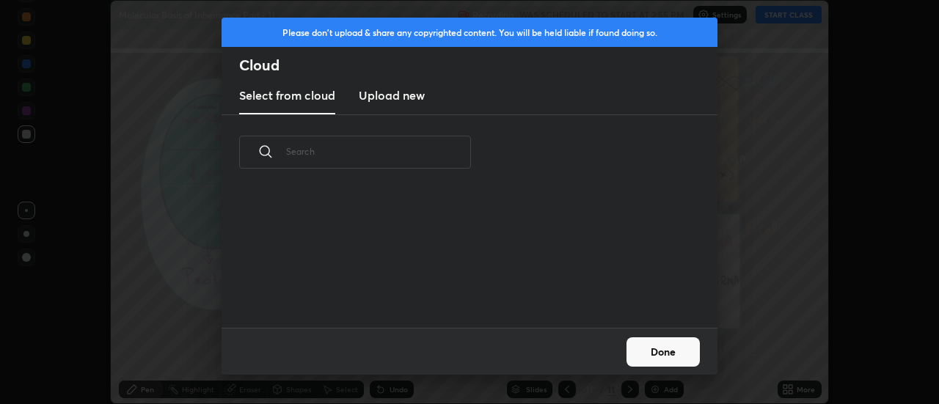
click at [395, 92] on h3 "Upload new" at bounding box center [392, 96] width 66 height 18
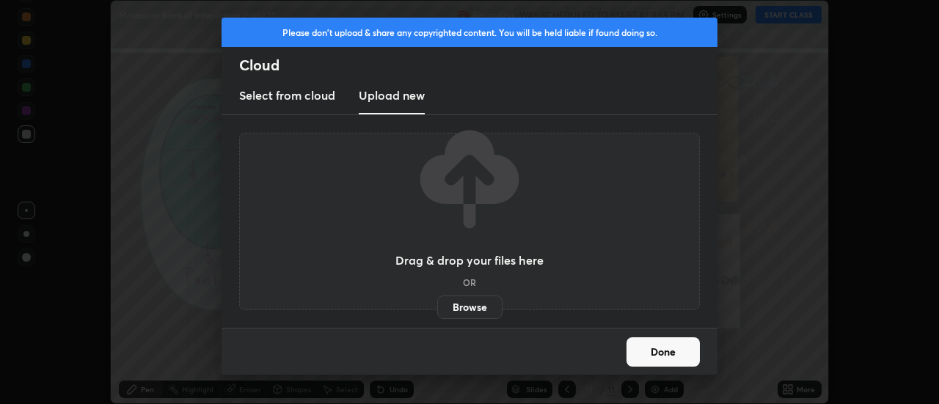
click at [458, 305] on label "Browse" at bounding box center [469, 307] width 65 height 23
click at [437, 305] on input "Browse" at bounding box center [437, 307] width 0 height 23
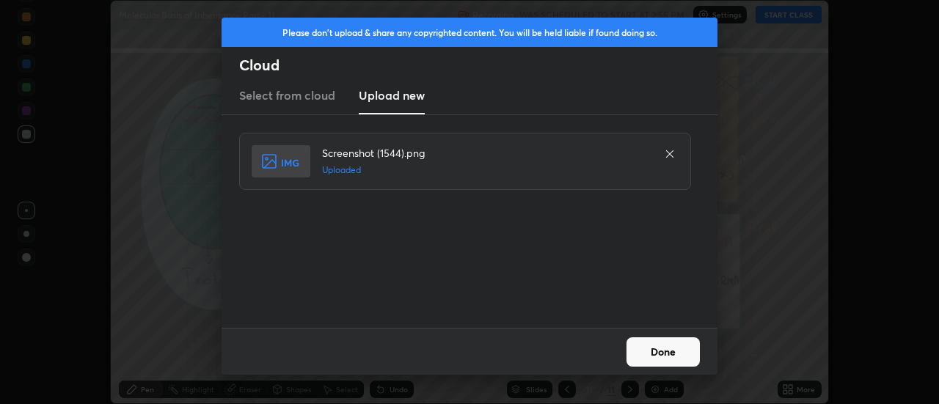
click at [656, 350] on button "Done" at bounding box center [662, 351] width 73 height 29
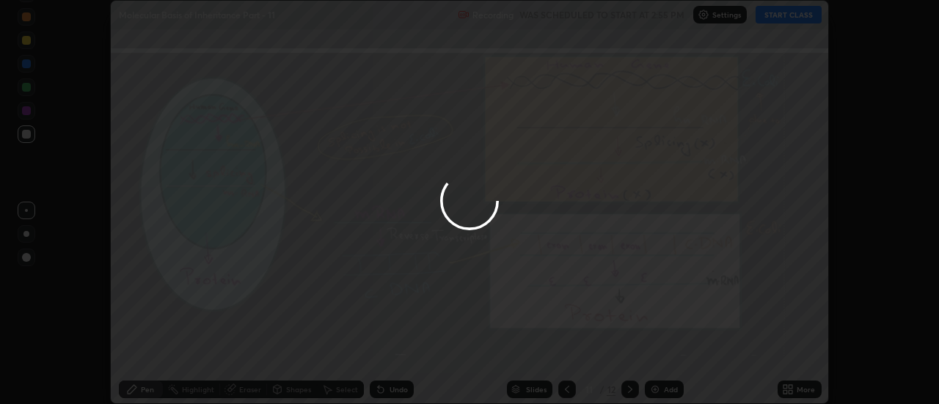
click at [800, 389] on div "More" at bounding box center [806, 389] width 18 height 7
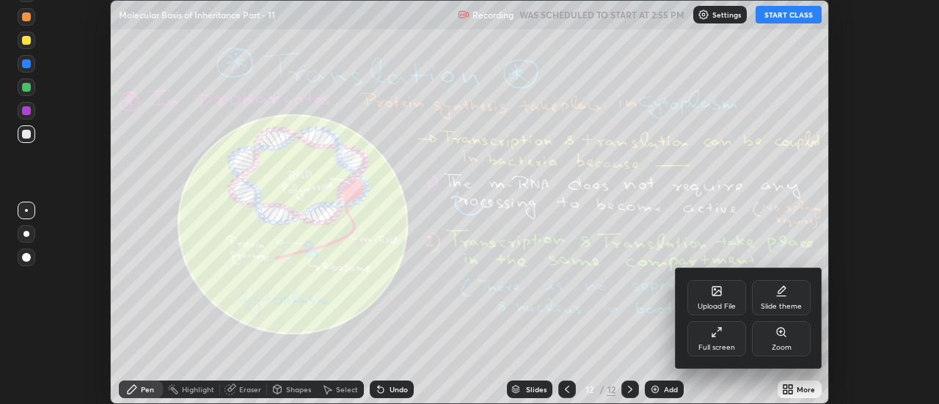
click at [728, 303] on div "Upload File" at bounding box center [717, 306] width 38 height 7
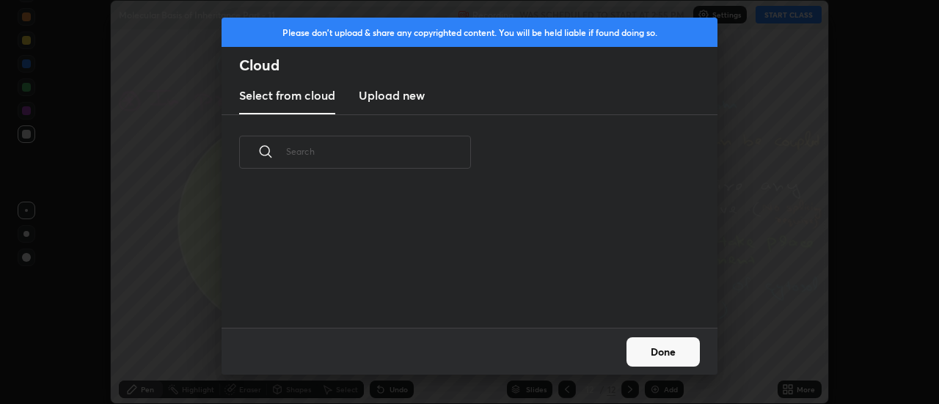
click at [387, 98] on h3 "Upload new" at bounding box center [392, 96] width 66 height 18
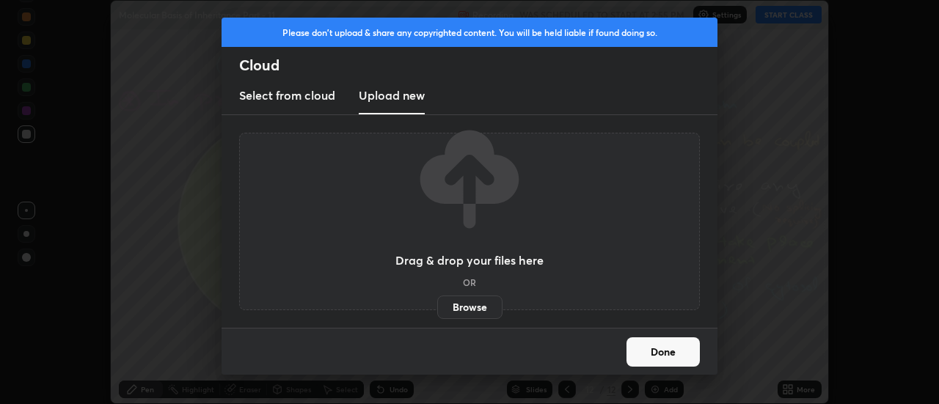
click at [467, 310] on label "Browse" at bounding box center [469, 307] width 65 height 23
click at [437, 310] on input "Browse" at bounding box center [437, 307] width 0 height 23
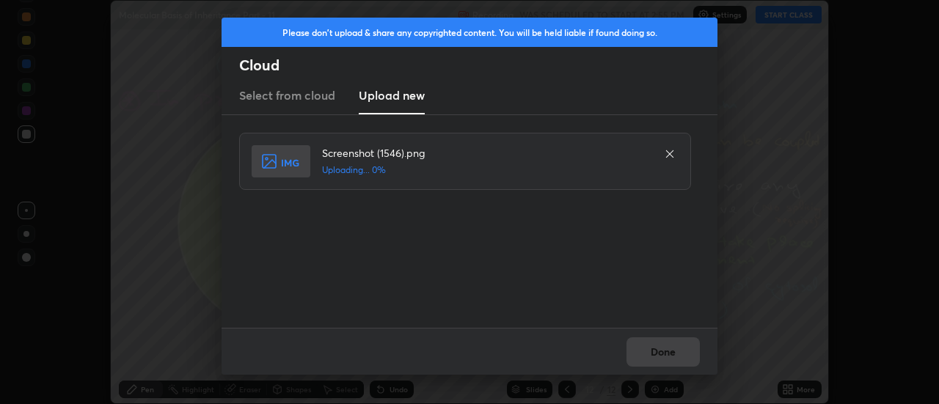
click at [651, 351] on div "Done" at bounding box center [470, 351] width 496 height 47
click at [657, 353] on div "Done" at bounding box center [470, 351] width 496 height 47
click at [662, 354] on div "Done" at bounding box center [470, 351] width 496 height 47
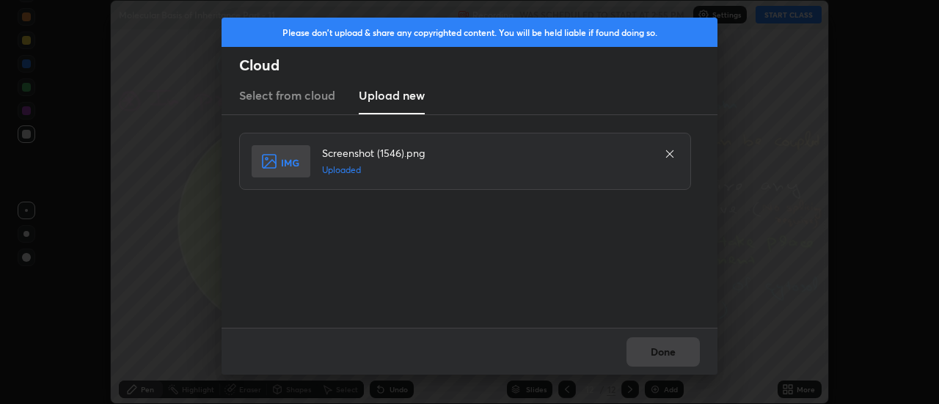
click at [662, 354] on button "Done" at bounding box center [662, 351] width 73 height 29
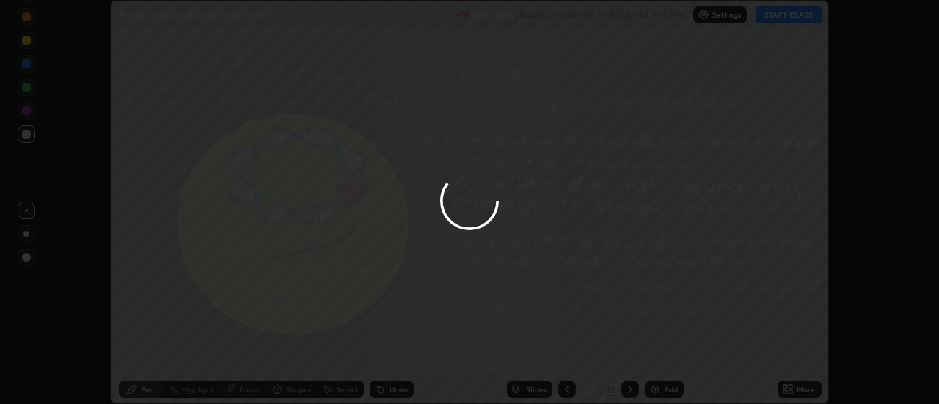
click at [662, 354] on button "Done" at bounding box center [662, 351] width 73 height 29
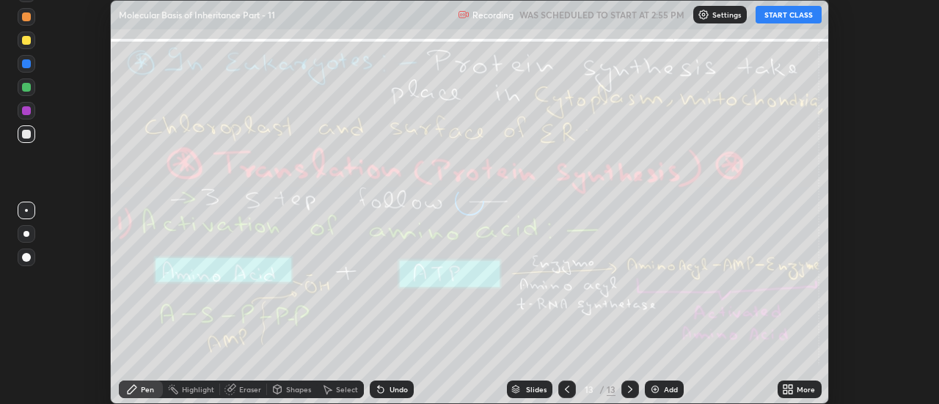
click at [802, 391] on div "More" at bounding box center [806, 389] width 18 height 7
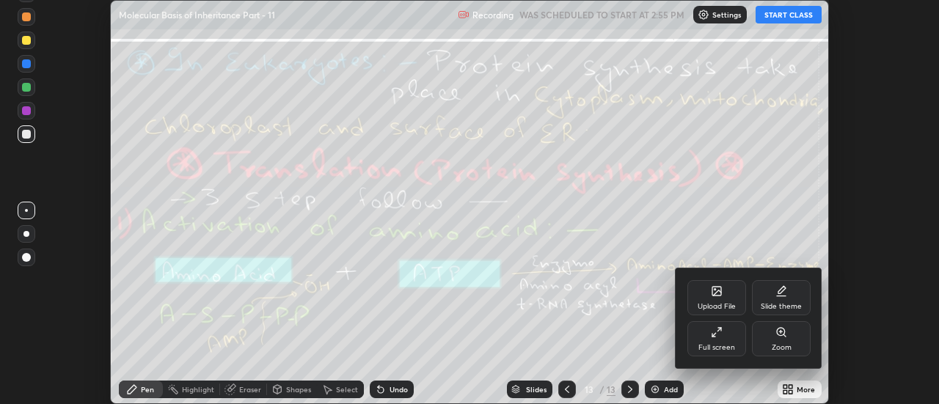
click at [728, 297] on div "Upload File" at bounding box center [716, 297] width 59 height 35
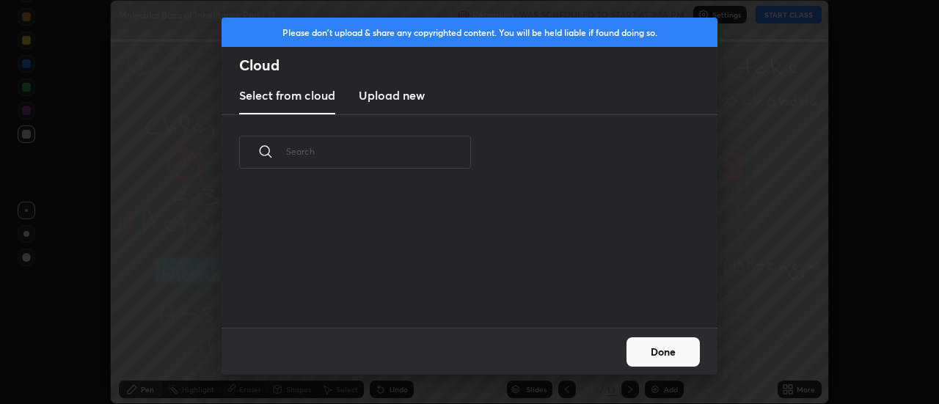
click at [392, 98] on h3 "Upload new" at bounding box center [392, 96] width 66 height 18
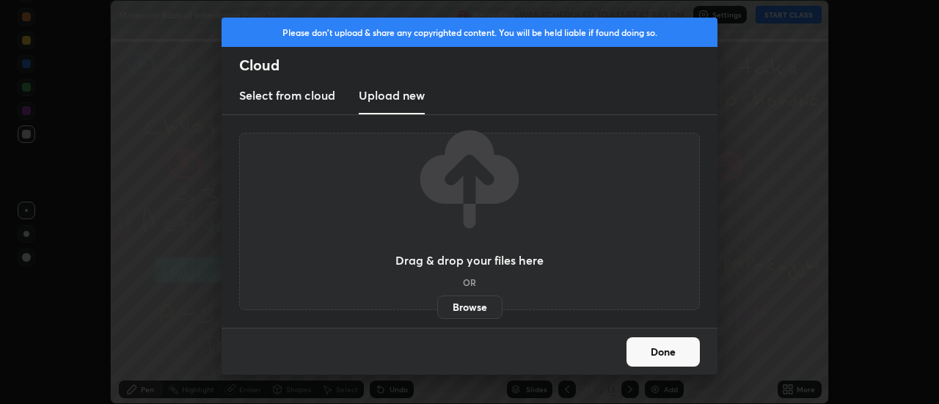
click at [472, 305] on label "Browse" at bounding box center [469, 307] width 65 height 23
click at [437, 305] on input "Browse" at bounding box center [437, 307] width 0 height 23
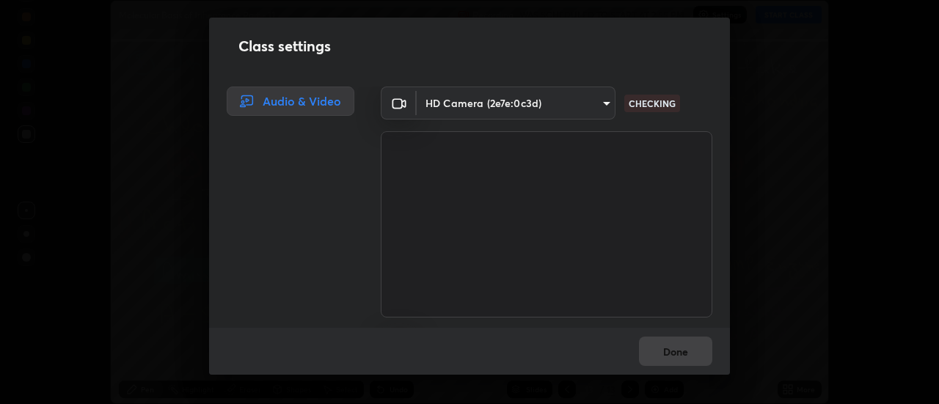
click at [673, 353] on div "Done" at bounding box center [469, 351] width 521 height 47
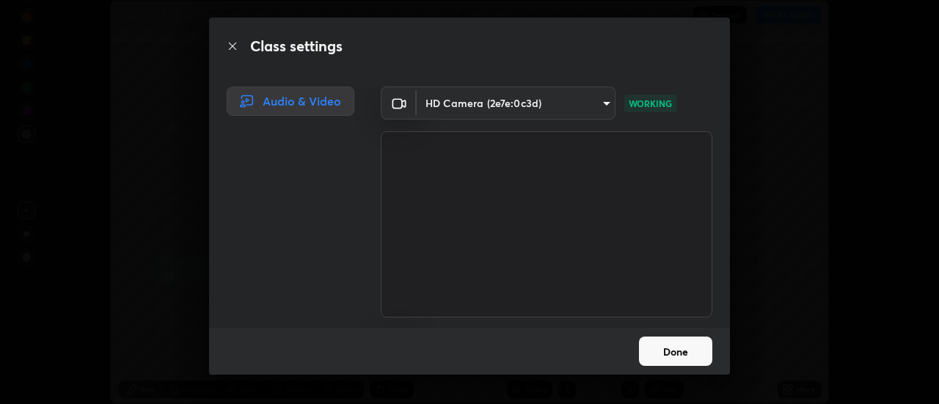
click at [673, 349] on button "Done" at bounding box center [675, 351] width 73 height 29
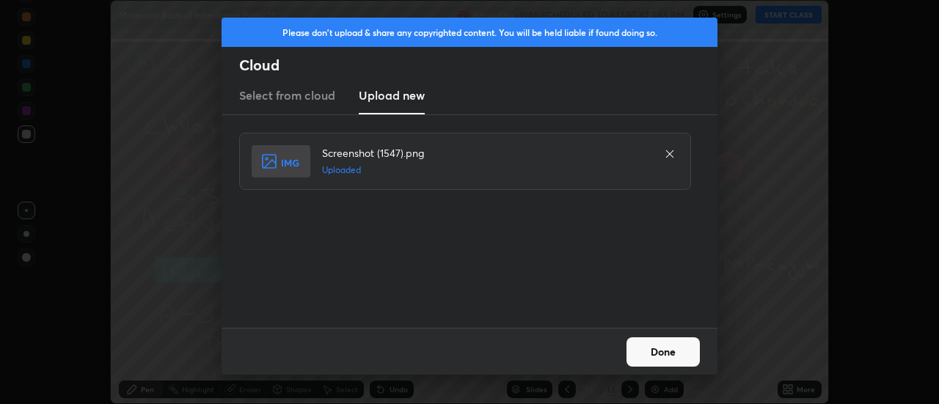
click at [664, 351] on button "Done" at bounding box center [662, 351] width 73 height 29
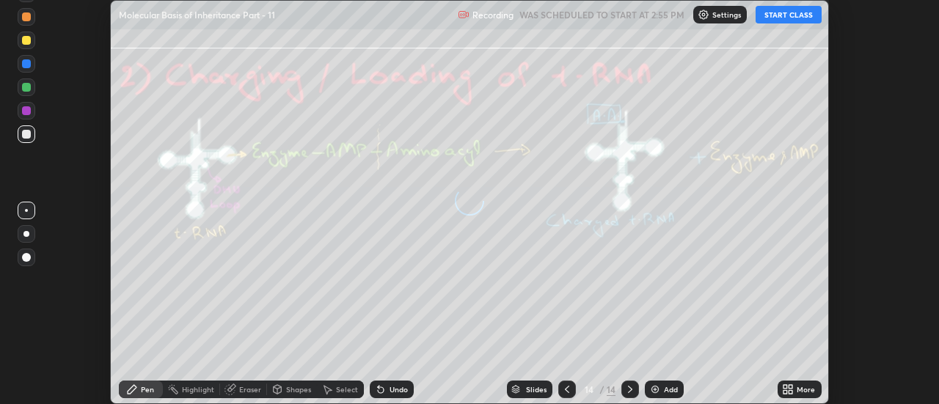
click at [566, 389] on icon at bounding box center [567, 390] width 12 height 12
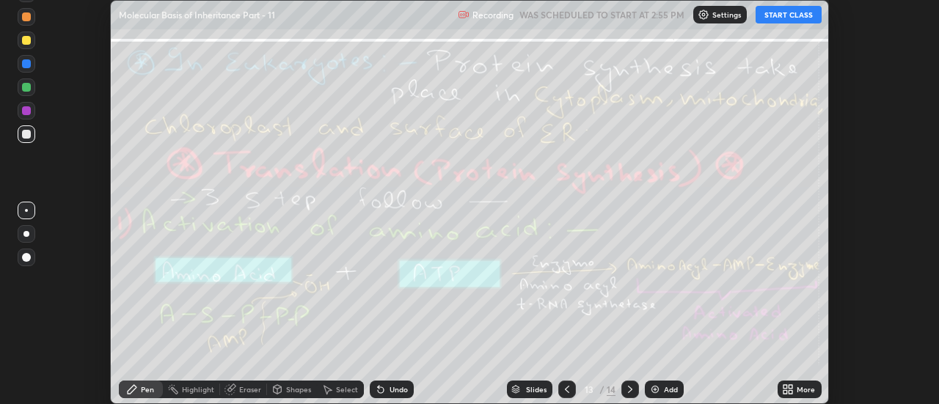
click at [566, 386] on icon at bounding box center [567, 390] width 12 height 12
click at [566, 389] on icon at bounding box center [567, 390] width 12 height 12
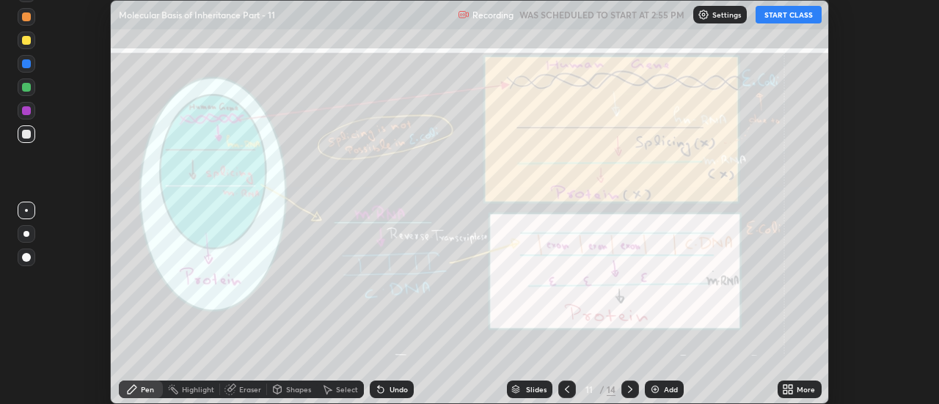
click at [566, 389] on icon at bounding box center [567, 390] width 12 height 12
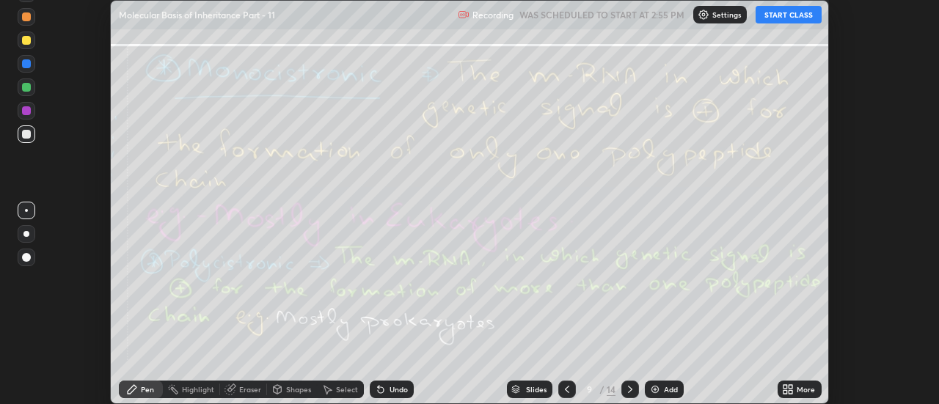
click at [565, 389] on icon at bounding box center [567, 389] width 4 height 7
click at [566, 389] on icon at bounding box center [567, 390] width 12 height 12
click at [566, 386] on icon at bounding box center [567, 390] width 12 height 12
click at [566, 388] on icon at bounding box center [567, 389] width 4 height 7
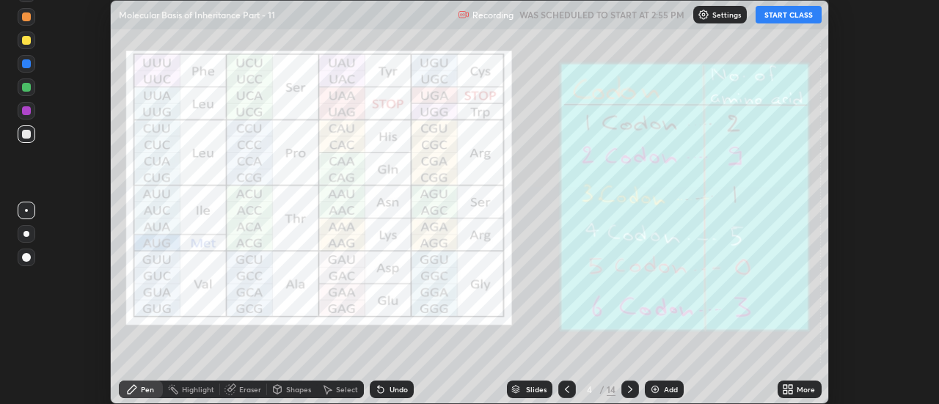
click at [566, 388] on icon at bounding box center [567, 389] width 4 height 7
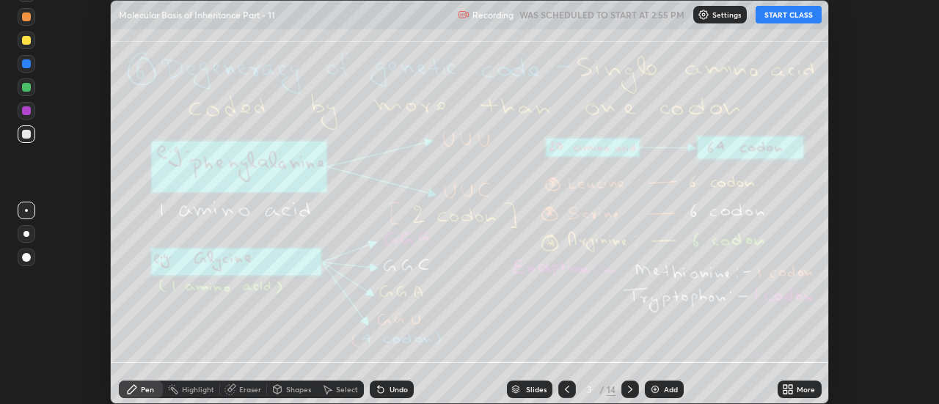
click at [567, 387] on icon at bounding box center [567, 390] width 12 height 12
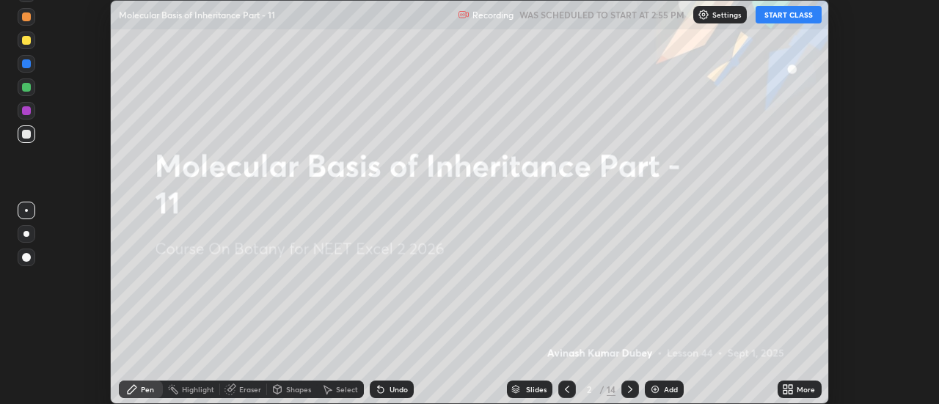
click at [567, 387] on icon at bounding box center [567, 390] width 12 height 12
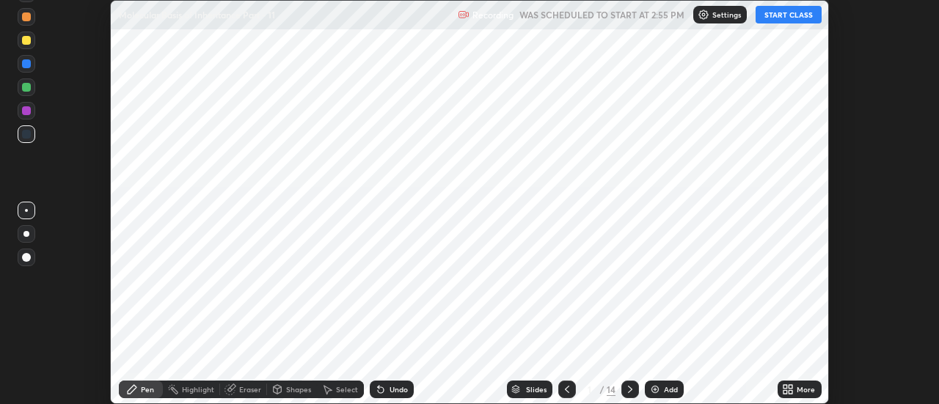
click at [566, 389] on icon at bounding box center [567, 390] width 12 height 12
click at [621, 386] on div at bounding box center [630, 390] width 18 height 18
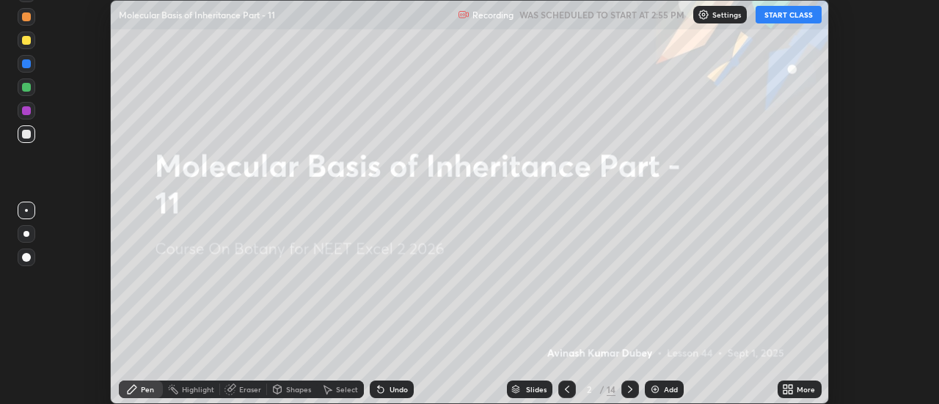
click at [800, 382] on div "More" at bounding box center [800, 390] width 44 height 18
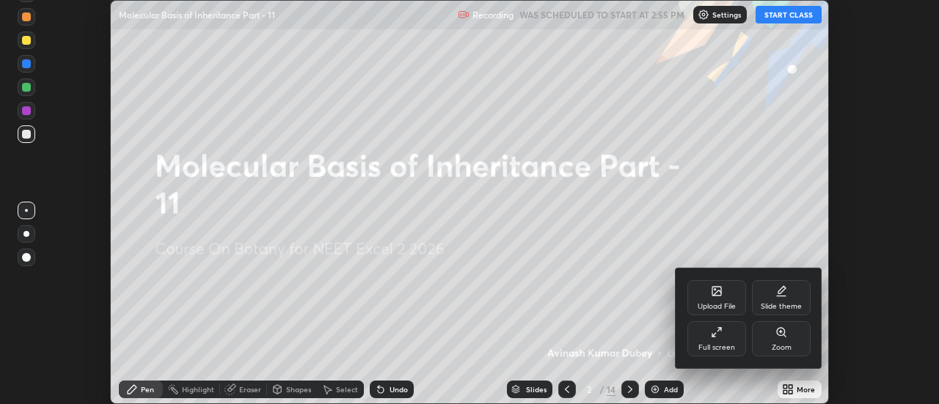
click at [729, 334] on div "Full screen" at bounding box center [716, 338] width 59 height 35
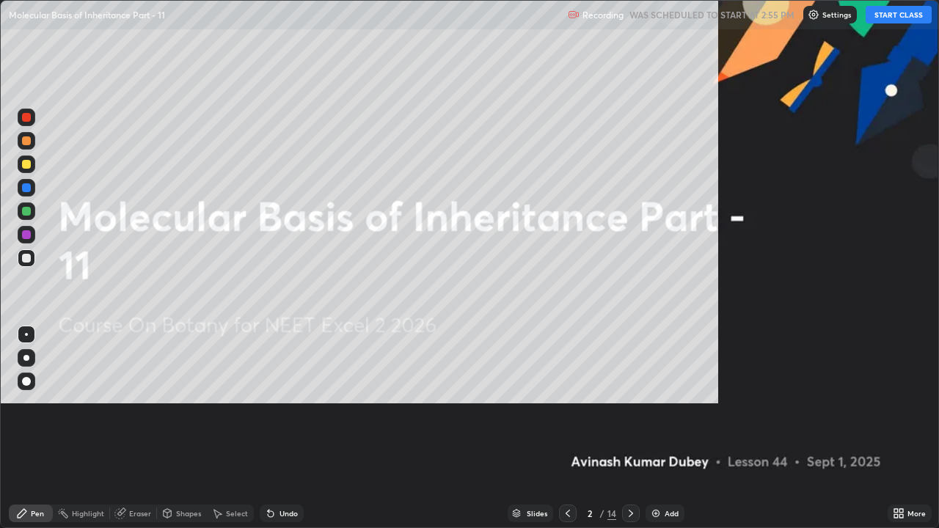
scroll to position [528, 939]
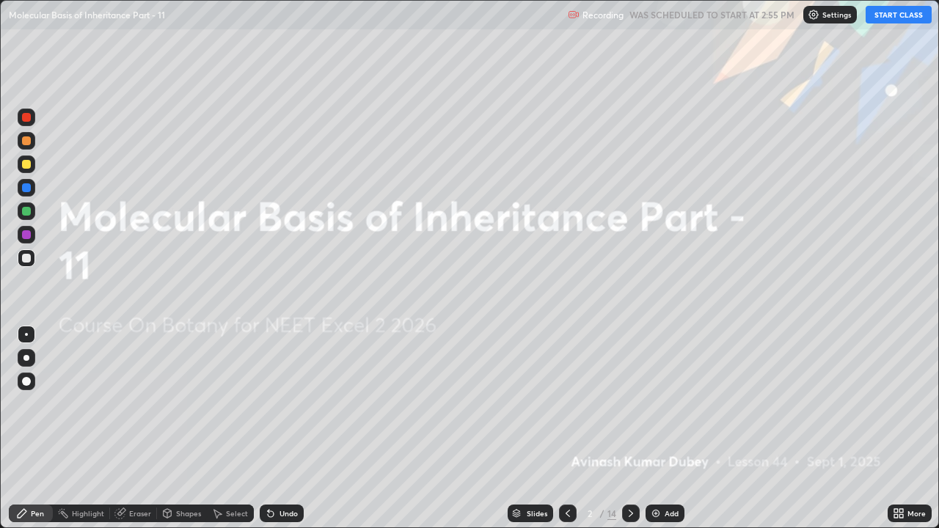
click at [895, 15] on button "START CLASS" at bounding box center [899, 15] width 66 height 18
click at [825, 18] on div "Settings" at bounding box center [837, 15] width 54 height 18
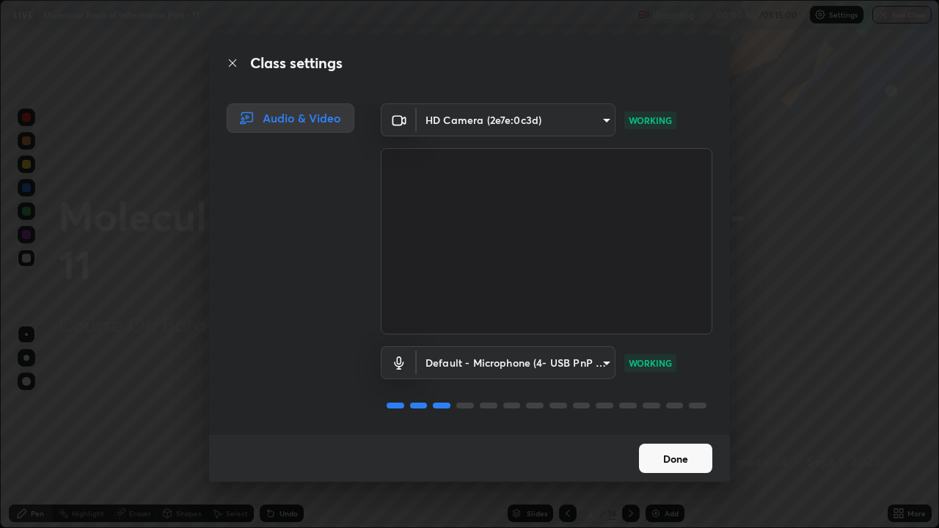
click at [676, 403] on button "Done" at bounding box center [675, 458] width 73 height 29
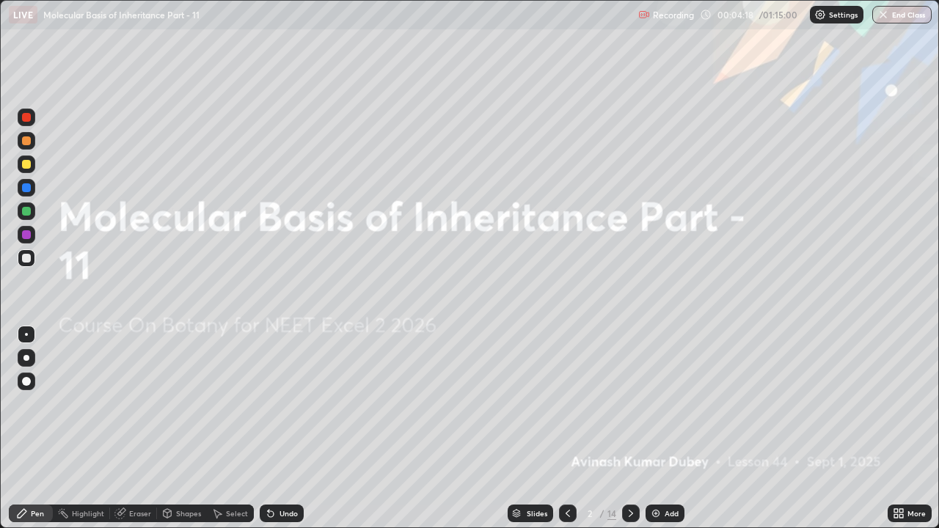
click at [661, 403] on div "Add" at bounding box center [664, 514] width 39 height 18
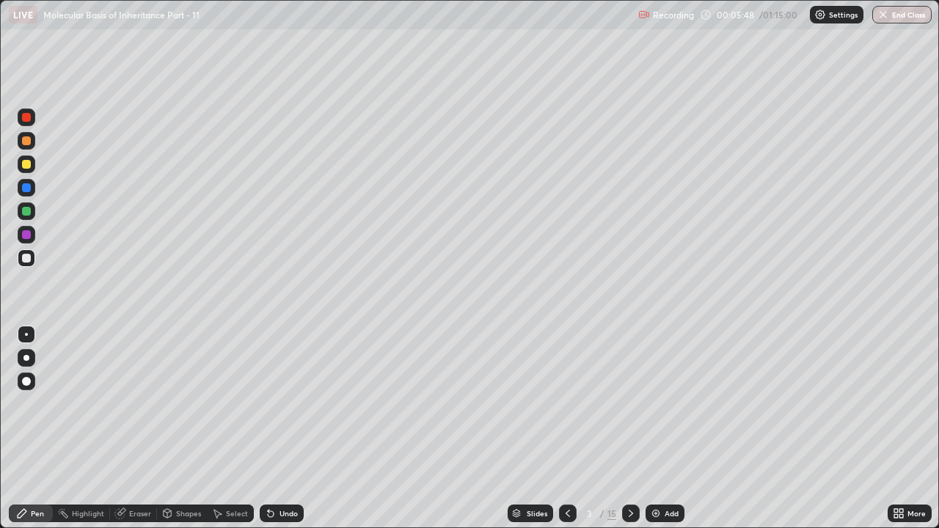
click at [130, 403] on div "Eraser" at bounding box center [140, 513] width 22 height 7
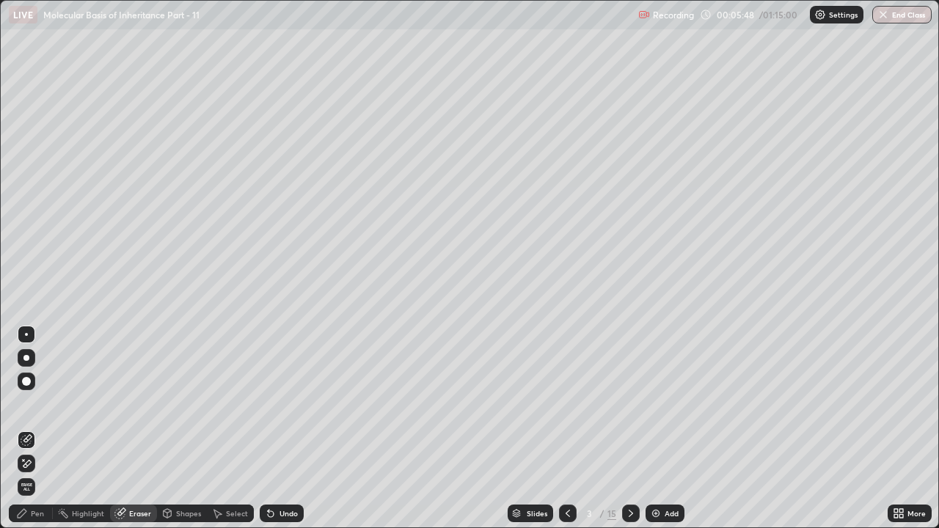
click at [27, 403] on span "Erase all" at bounding box center [26, 487] width 16 height 9
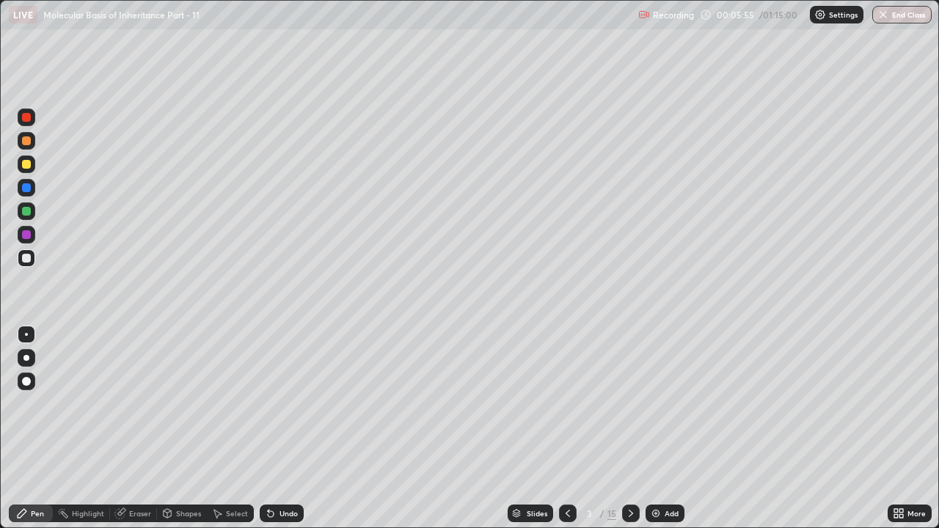
click at [27, 121] on div at bounding box center [26, 117] width 9 height 9
click at [133, 403] on div "Eraser" at bounding box center [140, 513] width 22 height 7
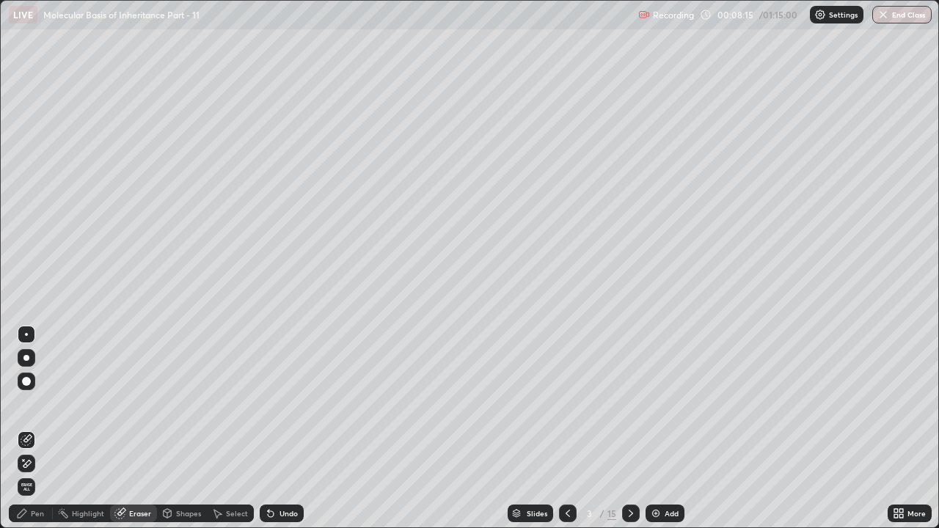
click at [26, 403] on span "Erase all" at bounding box center [26, 487] width 16 height 9
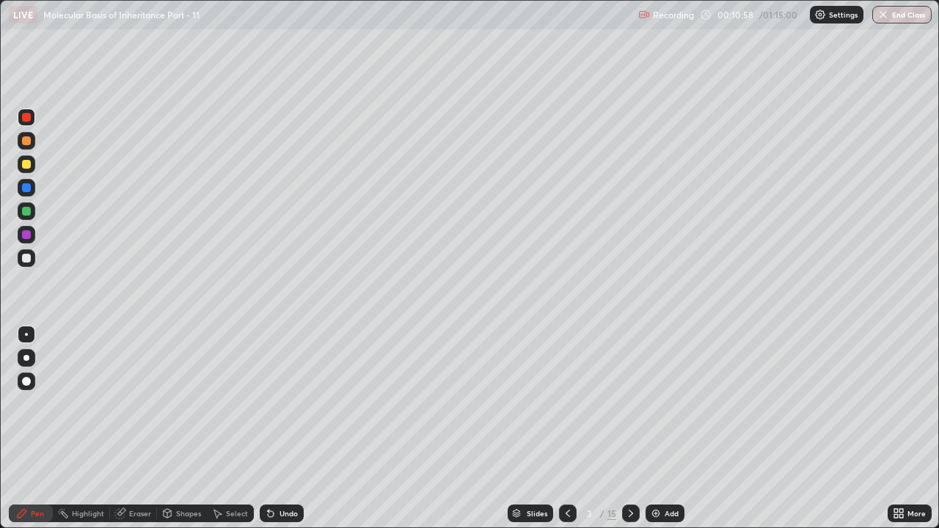
click at [131, 403] on div "Eraser" at bounding box center [140, 513] width 22 height 7
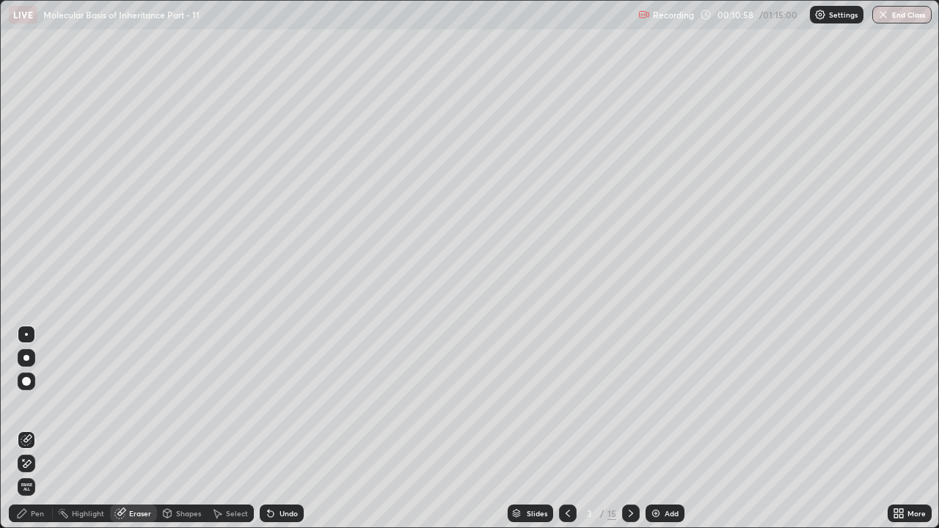
click at [26, 403] on span "Erase all" at bounding box center [26, 487] width 16 height 9
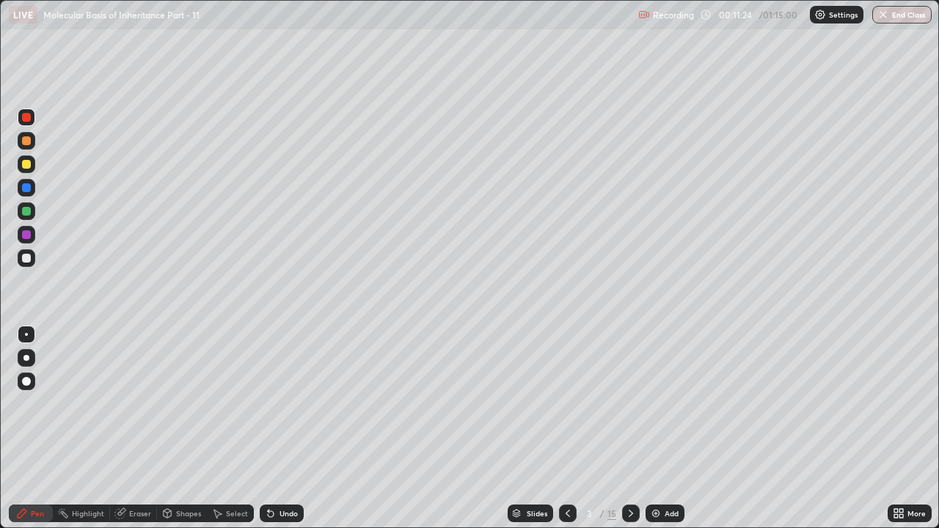
click at [27, 186] on div at bounding box center [26, 187] width 9 height 9
click at [139, 403] on div "Eraser" at bounding box center [140, 513] width 22 height 7
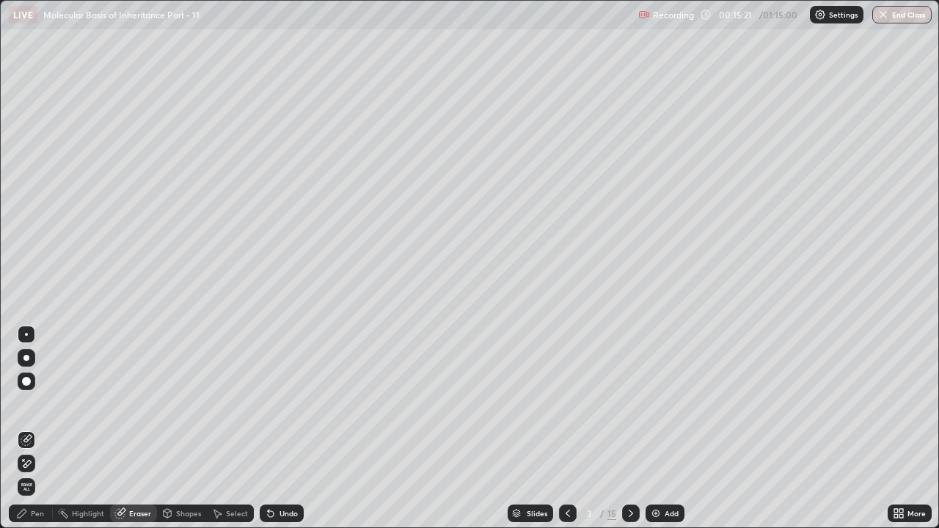
click at [26, 403] on span "Erase all" at bounding box center [26, 487] width 16 height 9
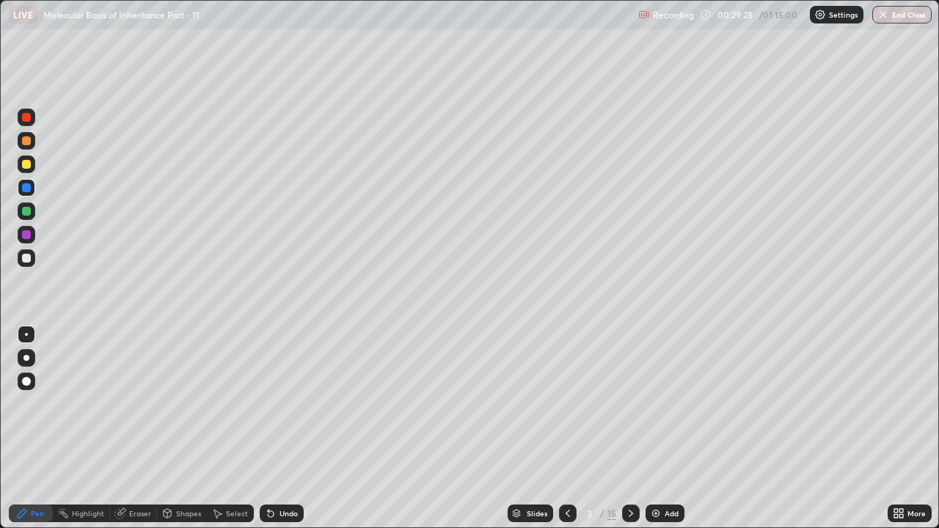
click at [28, 211] on div at bounding box center [26, 211] width 9 height 9
click at [130, 403] on div "Eraser" at bounding box center [140, 513] width 22 height 7
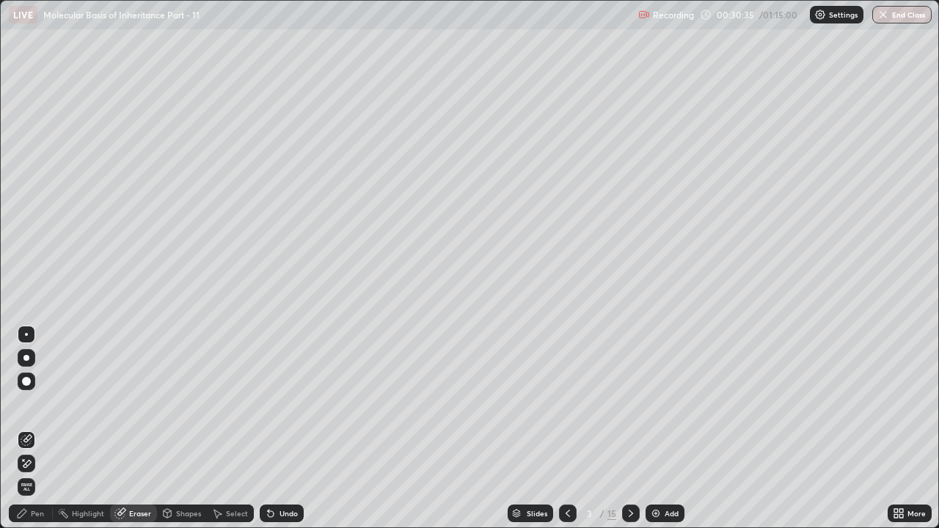
click at [26, 403] on span "Erase all" at bounding box center [26, 487] width 16 height 9
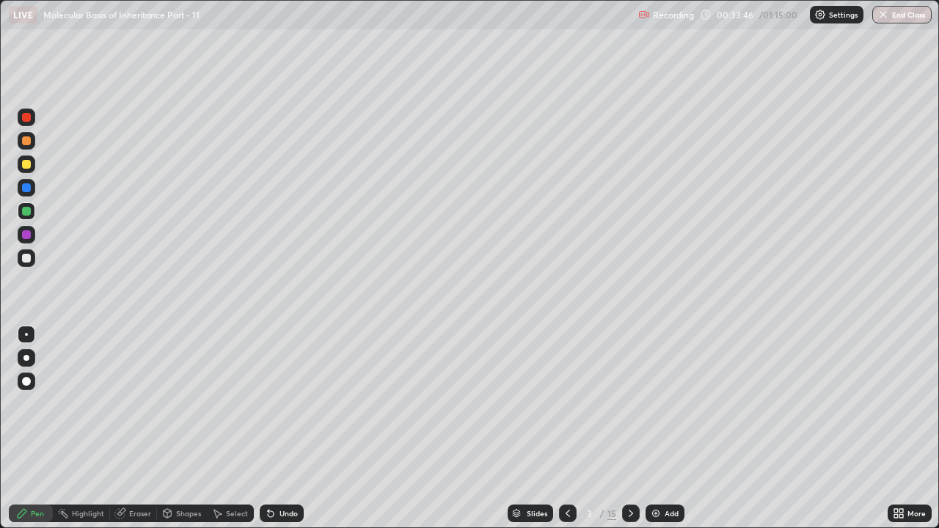
click at [130, 403] on div "Eraser" at bounding box center [140, 513] width 22 height 7
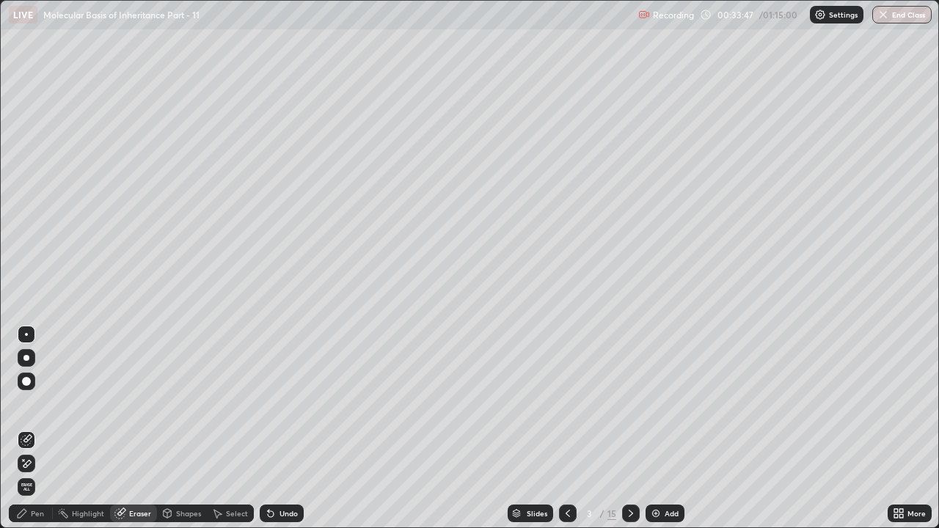
click at [27, 403] on span "Erase all" at bounding box center [26, 487] width 16 height 9
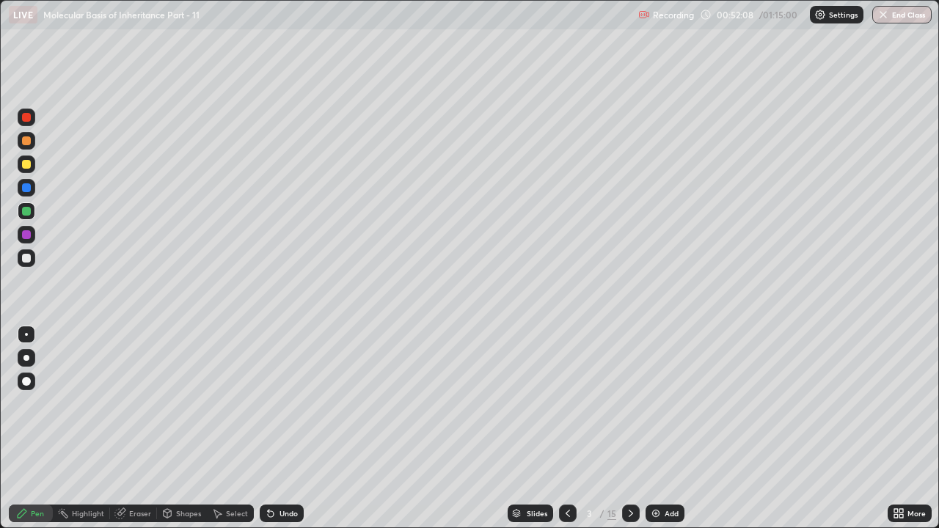
click at [129, 403] on div "Eraser" at bounding box center [140, 513] width 22 height 7
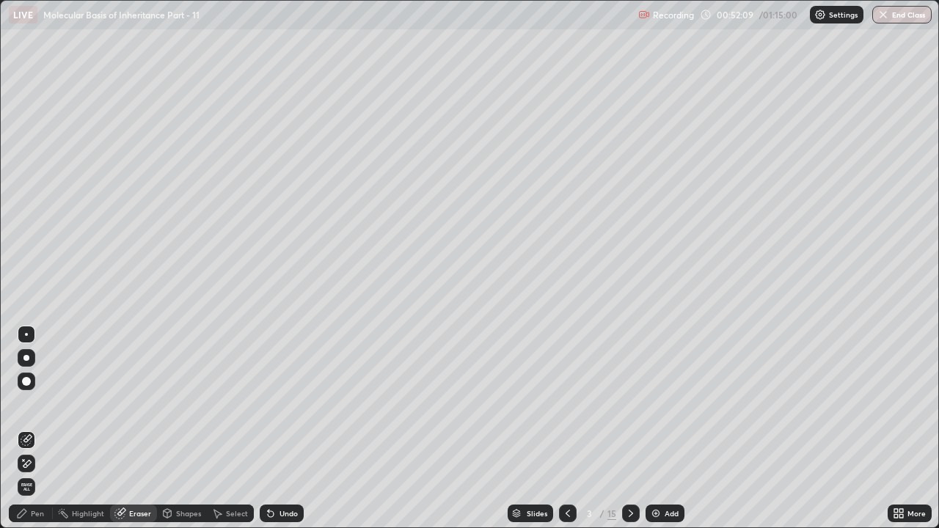
click at [26, 403] on span "Erase all" at bounding box center [26, 487] width 16 height 9
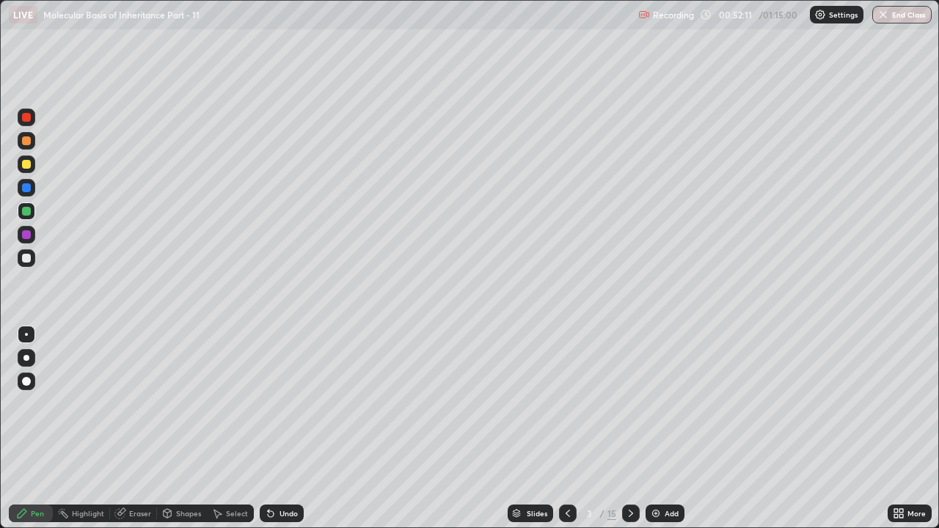
click at [631, 403] on icon at bounding box center [631, 514] width 12 height 12
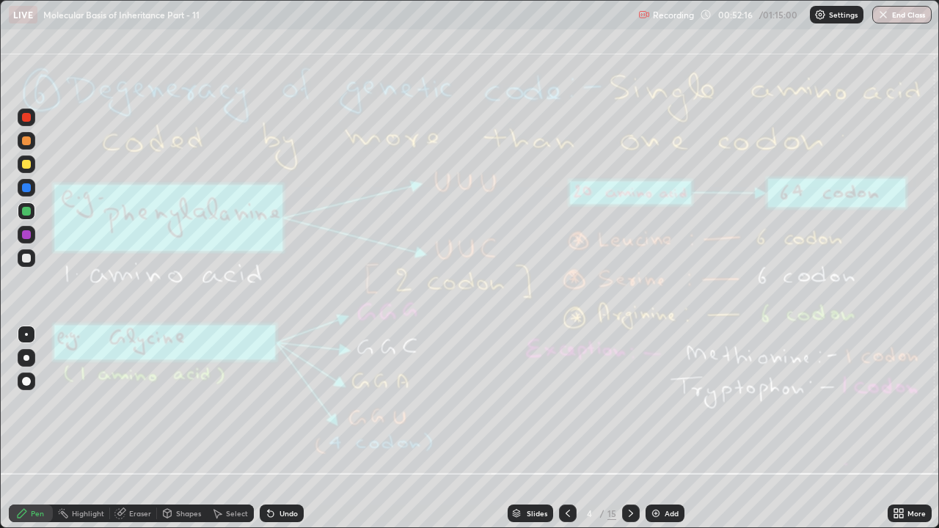
click at [629, 403] on icon at bounding box center [631, 513] width 4 height 7
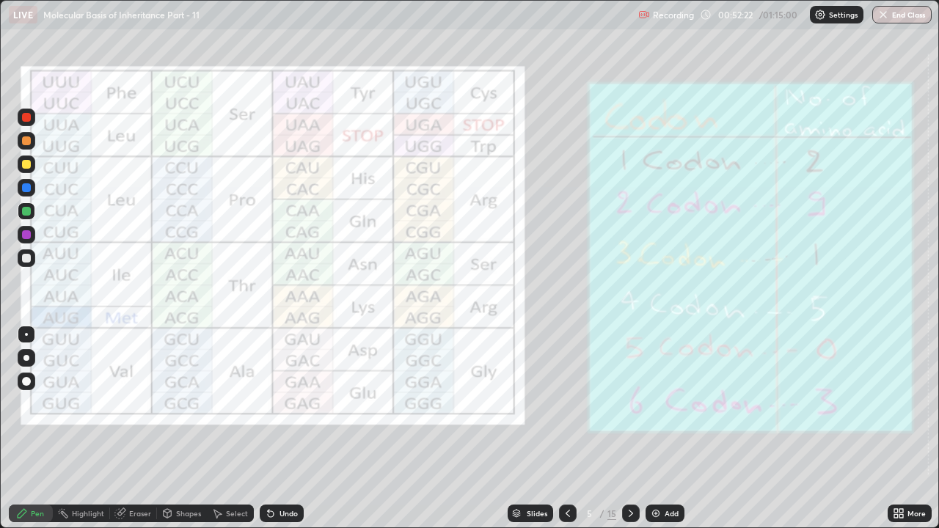
click at [566, 403] on icon at bounding box center [568, 514] width 12 height 12
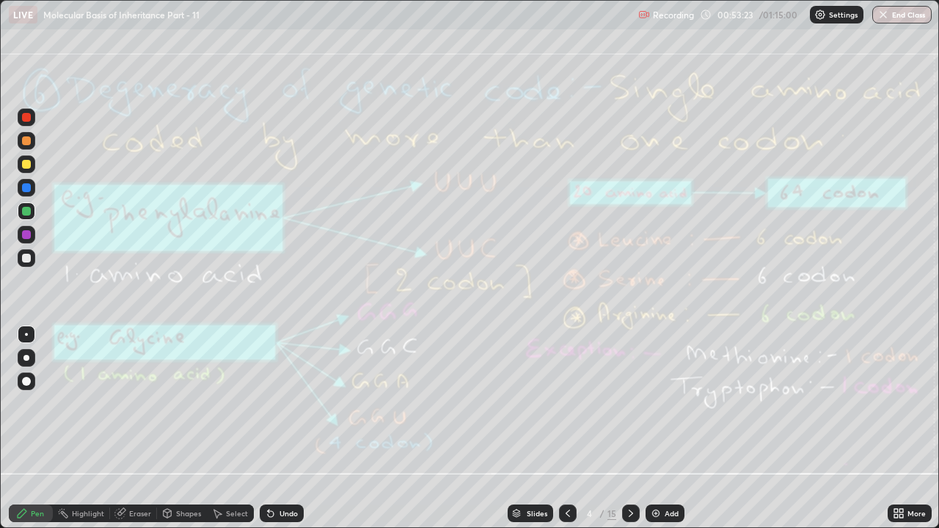
click at [129, 403] on div "Eraser" at bounding box center [140, 513] width 22 height 7
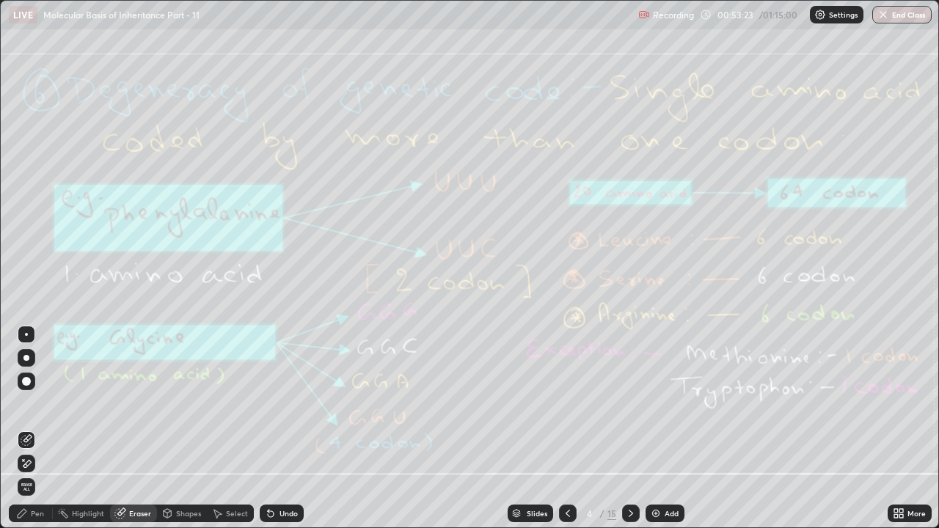
click at [25, 403] on span "Erase all" at bounding box center [26, 487] width 16 height 9
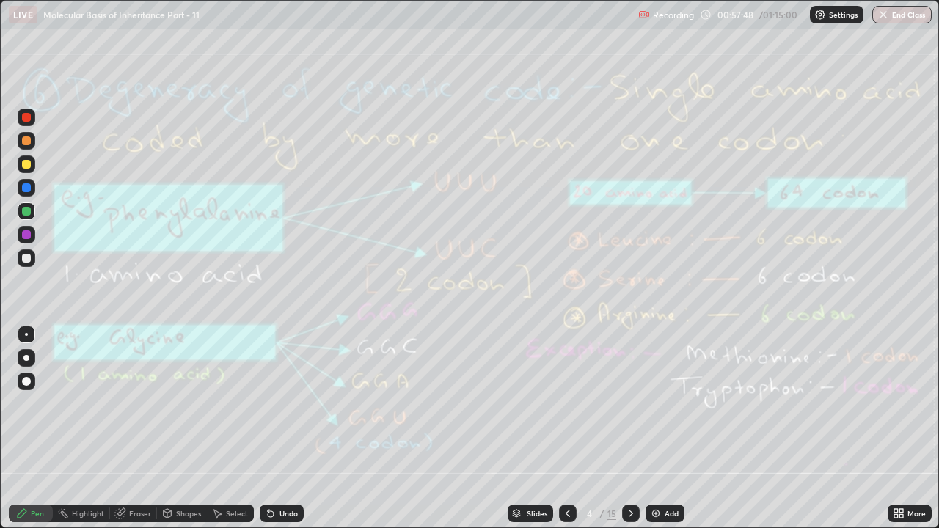
click at [627, 403] on icon at bounding box center [631, 514] width 12 height 12
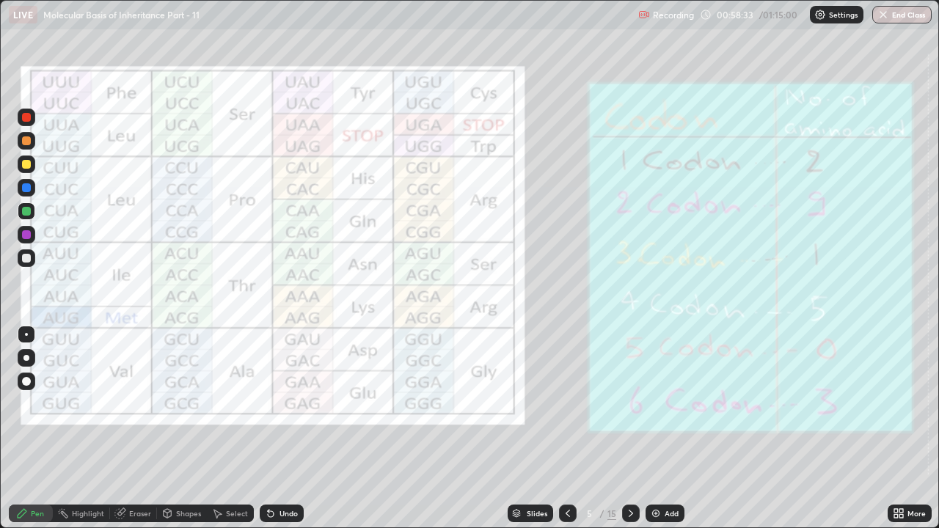
click at [139, 403] on div "Eraser" at bounding box center [140, 513] width 22 height 7
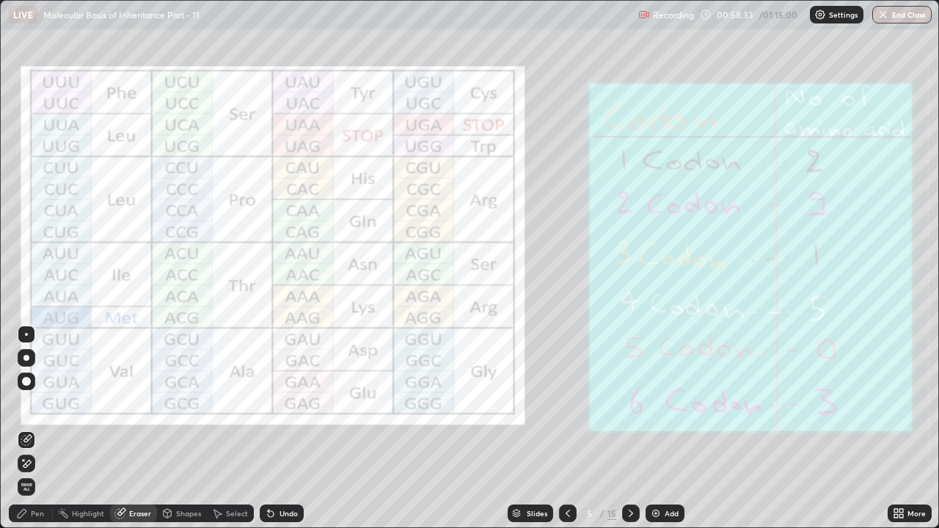
click at [27, 403] on span "Erase all" at bounding box center [26, 487] width 16 height 9
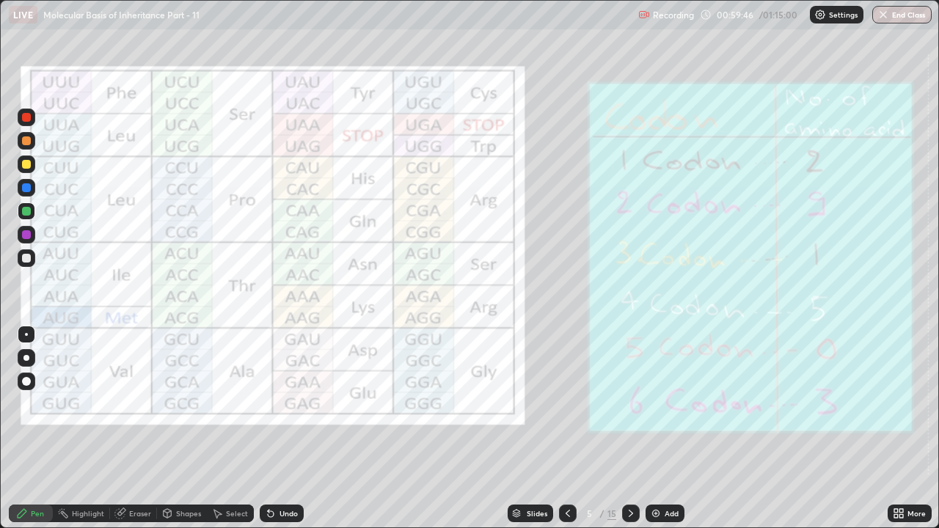
click at [136, 403] on div "Eraser" at bounding box center [140, 513] width 22 height 7
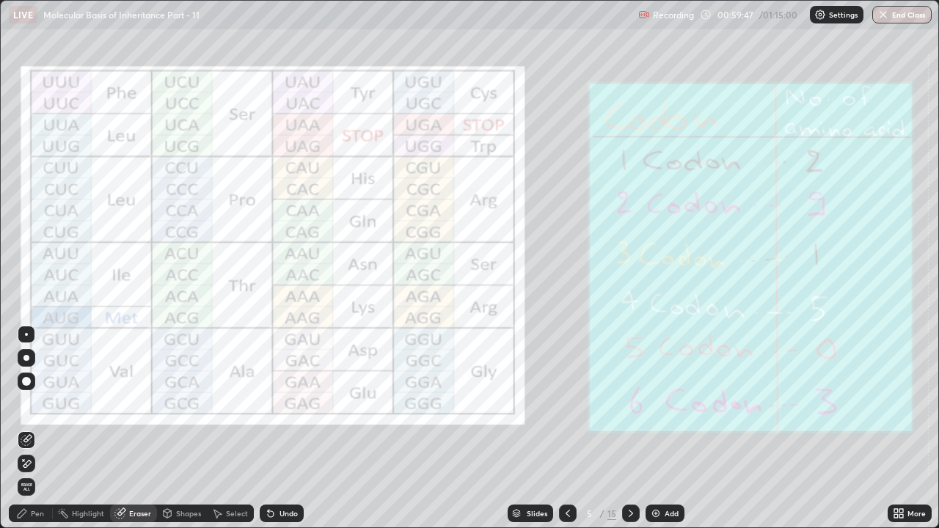
click at [26, 403] on span "Erase all" at bounding box center [26, 487] width 16 height 9
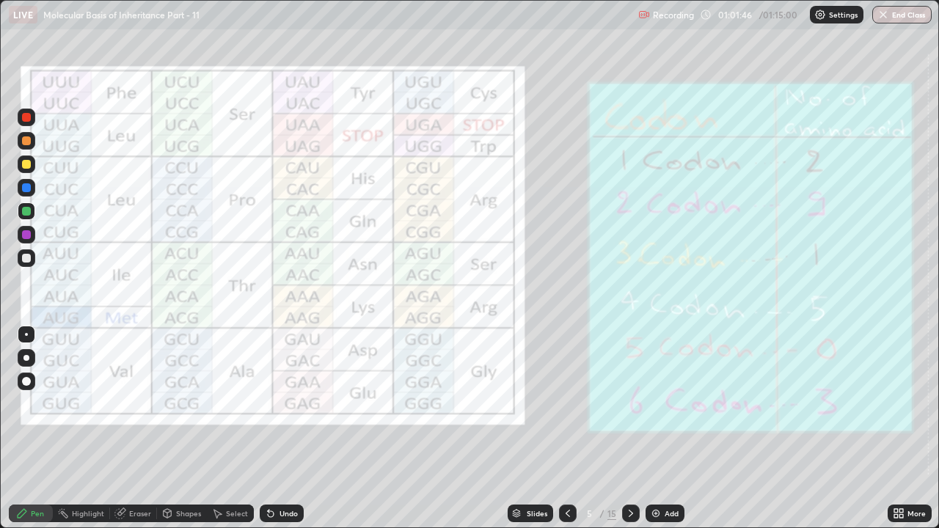
click at [630, 403] on icon at bounding box center [631, 513] width 4 height 7
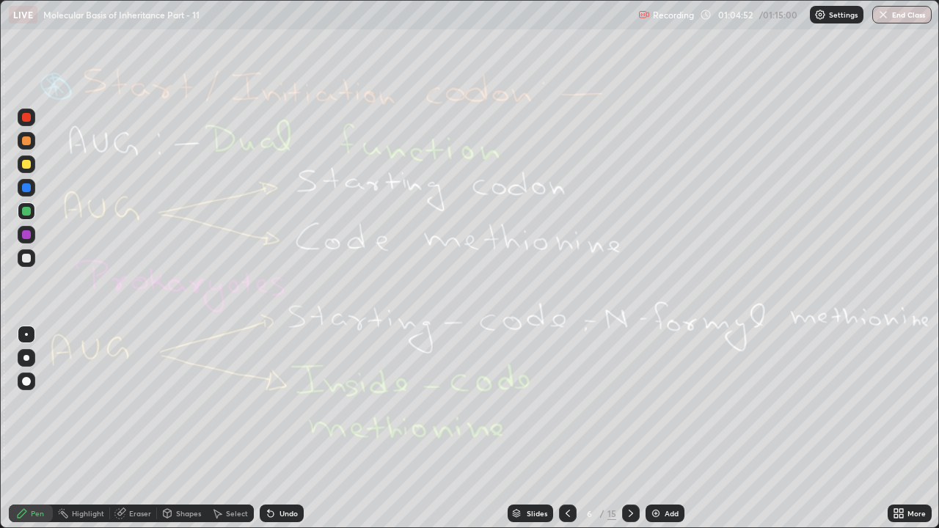
click at [629, 403] on icon at bounding box center [631, 514] width 12 height 12
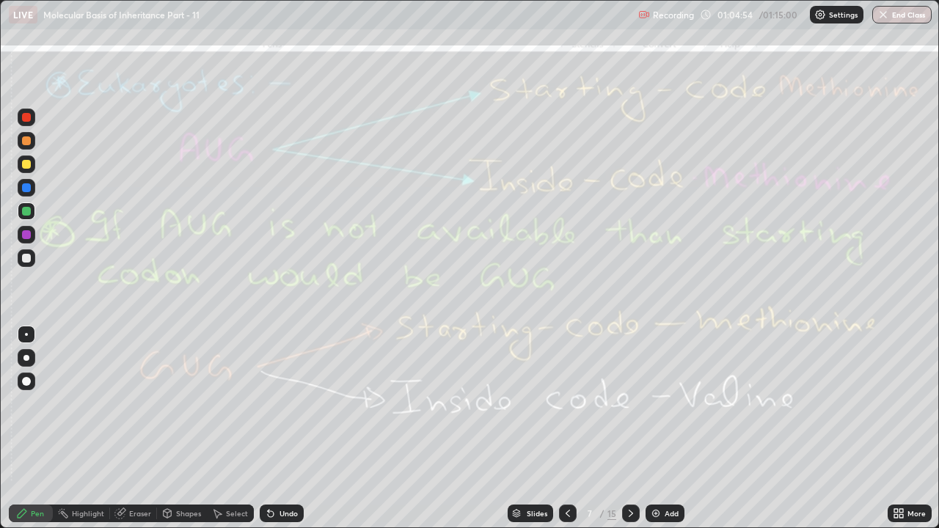
click at [564, 403] on icon at bounding box center [568, 514] width 12 height 12
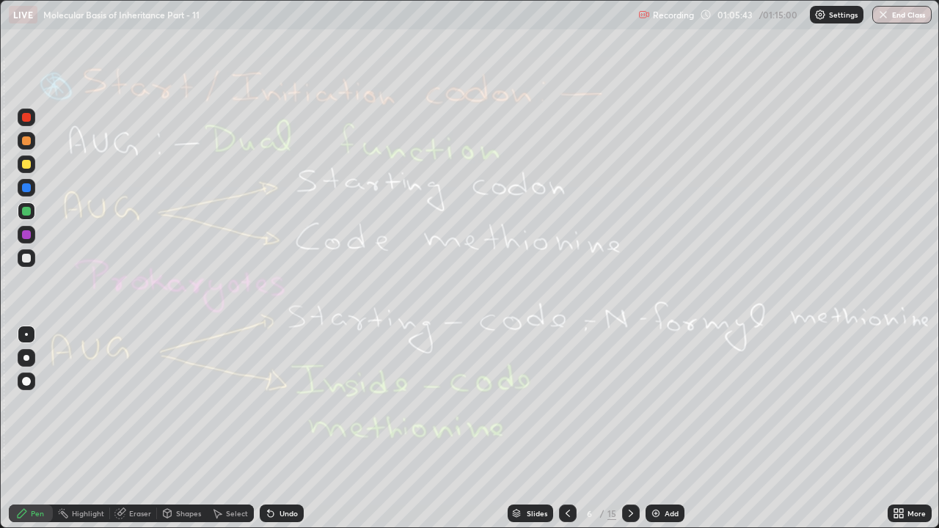
click at [629, 403] on icon at bounding box center [631, 514] width 12 height 12
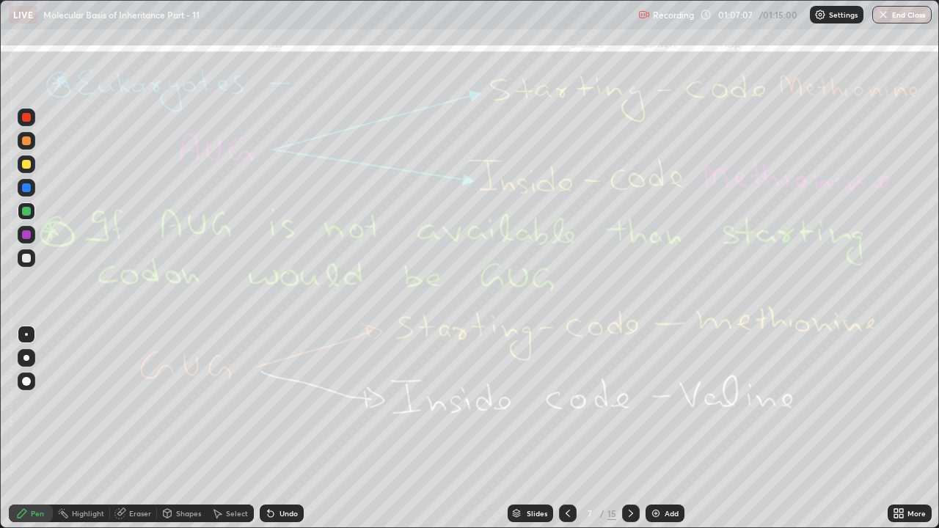
click at [134, 403] on div "Eraser" at bounding box center [140, 513] width 22 height 7
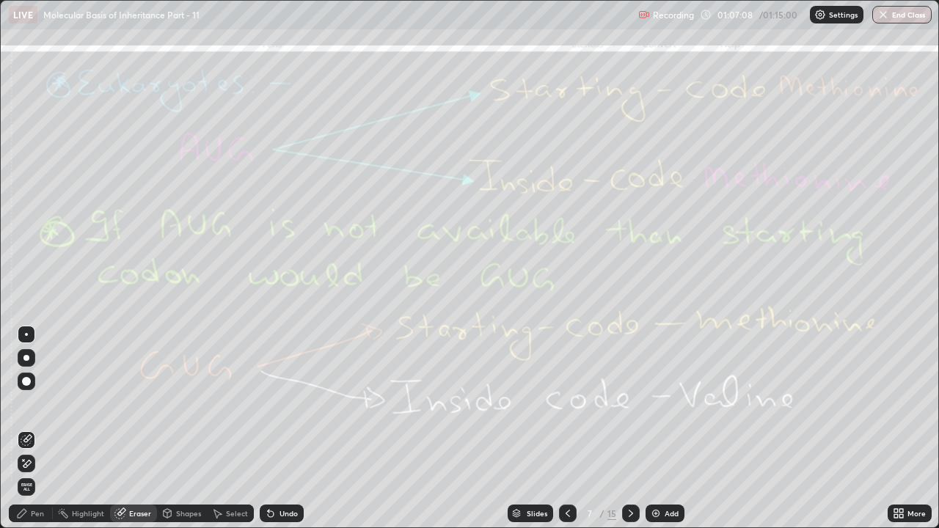
click at [32, 403] on span "Erase all" at bounding box center [26, 487] width 16 height 9
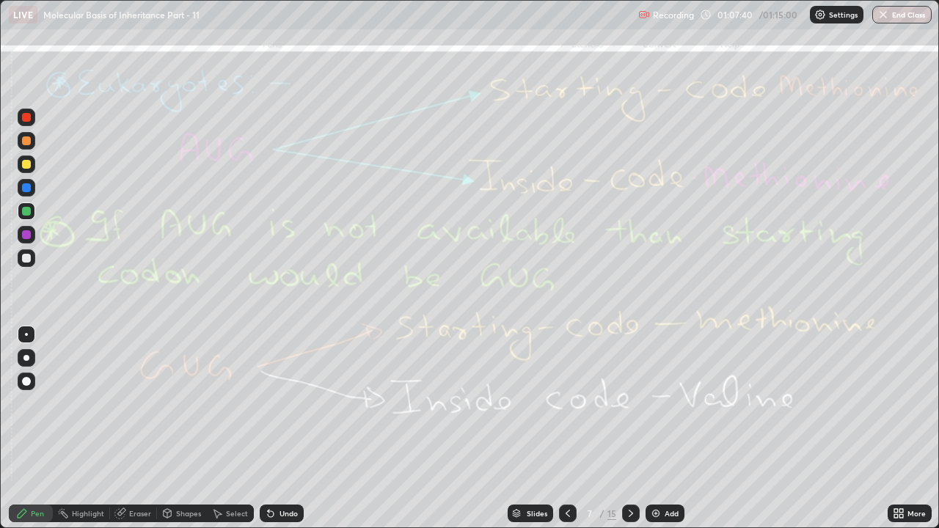
click at [629, 403] on icon at bounding box center [631, 514] width 12 height 12
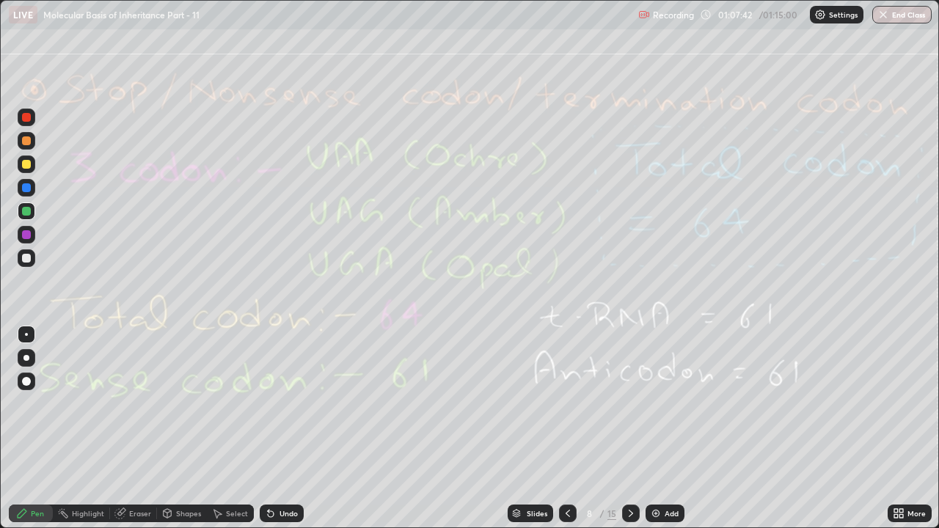
click at [566, 403] on icon at bounding box center [568, 513] width 4 height 7
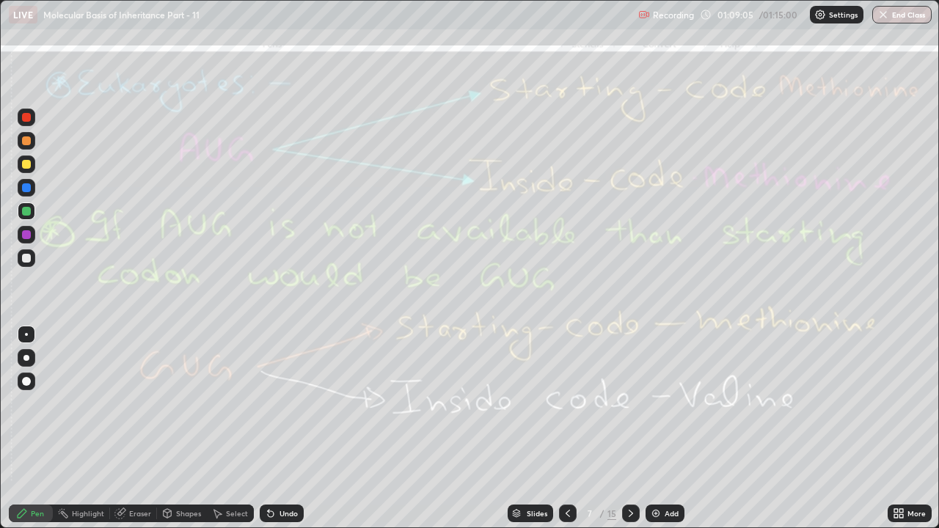
click at [900, 14] on button "End Class" at bounding box center [901, 15] width 59 height 18
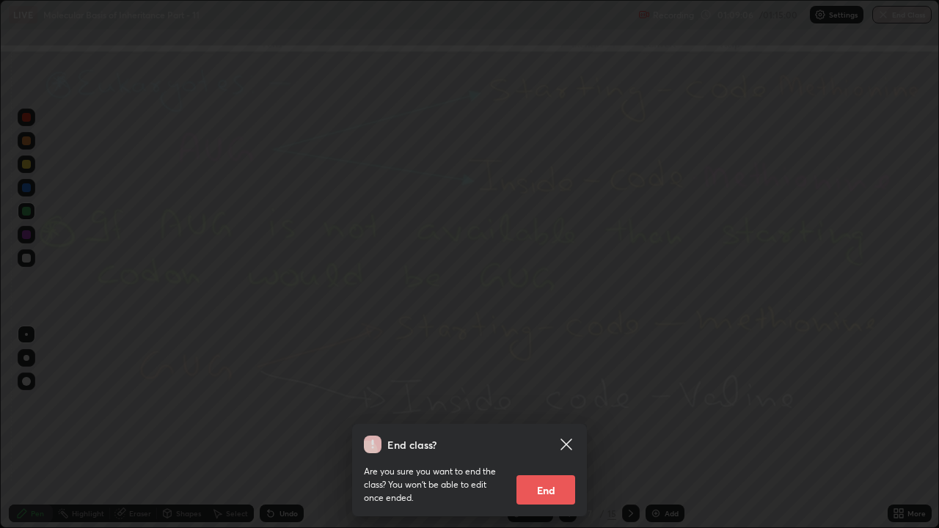
click at [539, 403] on button "End" at bounding box center [545, 489] width 59 height 29
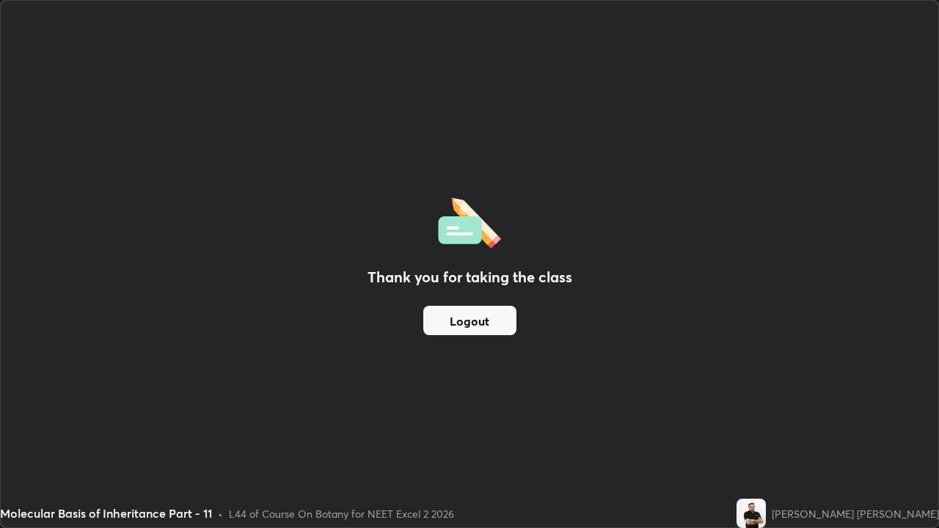
click at [478, 321] on button "Logout" at bounding box center [469, 320] width 93 height 29
